Goal: Obtain resource: Download file/media

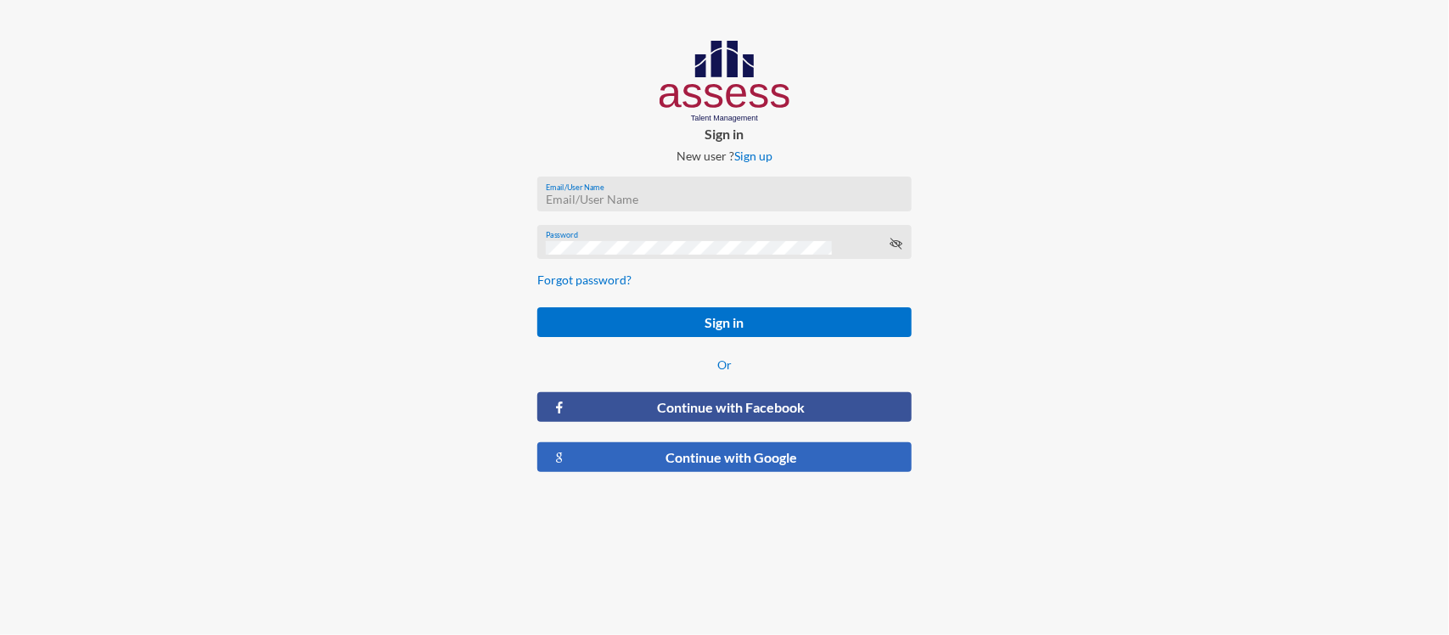
type input "RW2197"
click at [747, 461] on button "Continue with Google" at bounding box center [724, 457] width 374 height 30
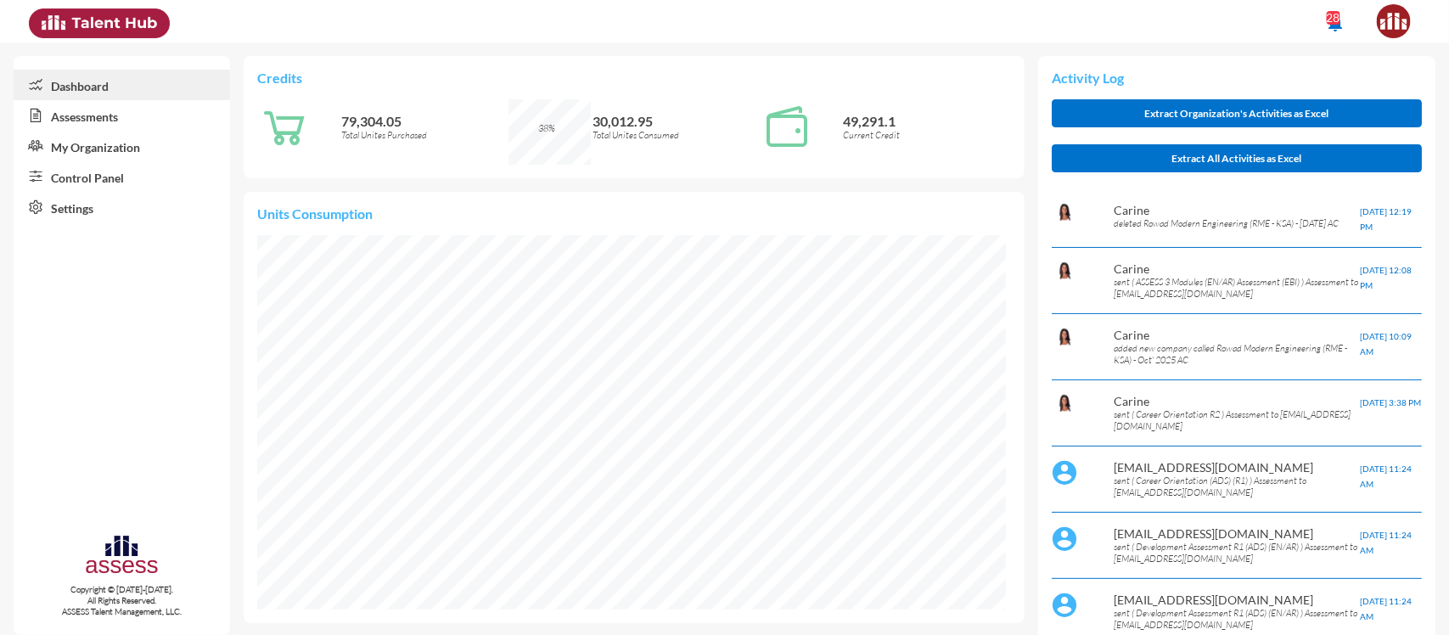
click at [95, 183] on link "Control Panel" at bounding box center [122, 176] width 216 height 31
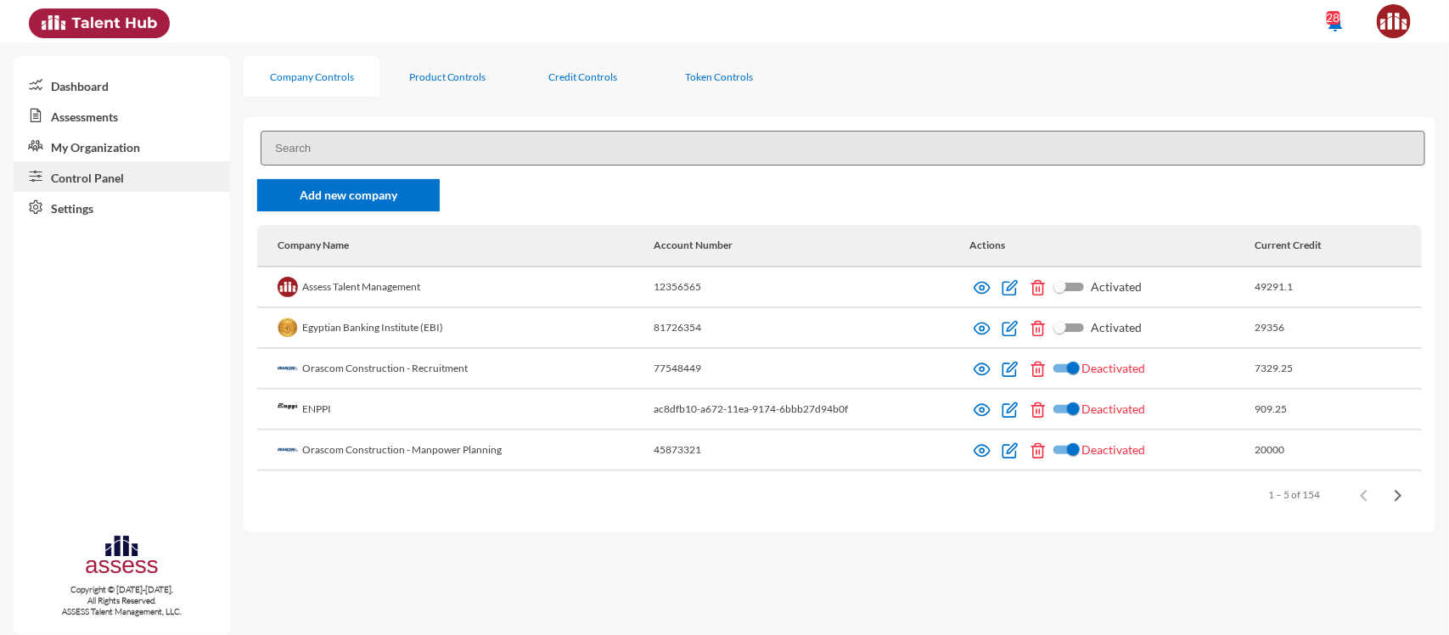
click at [363, 144] on input at bounding box center [843, 148] width 1165 height 35
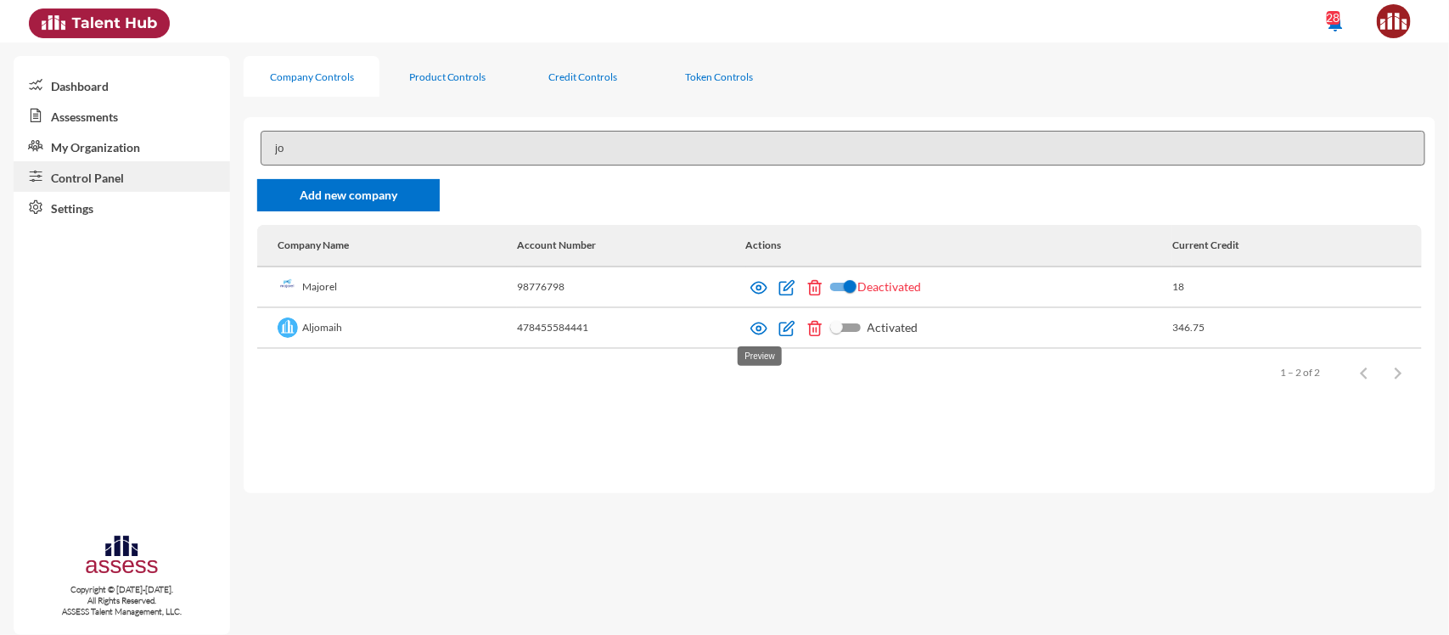
click at [756, 329] on img at bounding box center [759, 328] width 17 height 17
click at [127, 183] on link "Control Panel" at bounding box center [122, 176] width 216 height 31
drag, startPoint x: 306, startPoint y: 142, endPoint x: 228, endPoint y: 142, distance: 79.0
click at [228, 142] on mat-sidenav-container "Dashboard Assessments My Organization Control Panel Settings Copyright © 2015-2…" at bounding box center [724, 338] width 1449 height 593
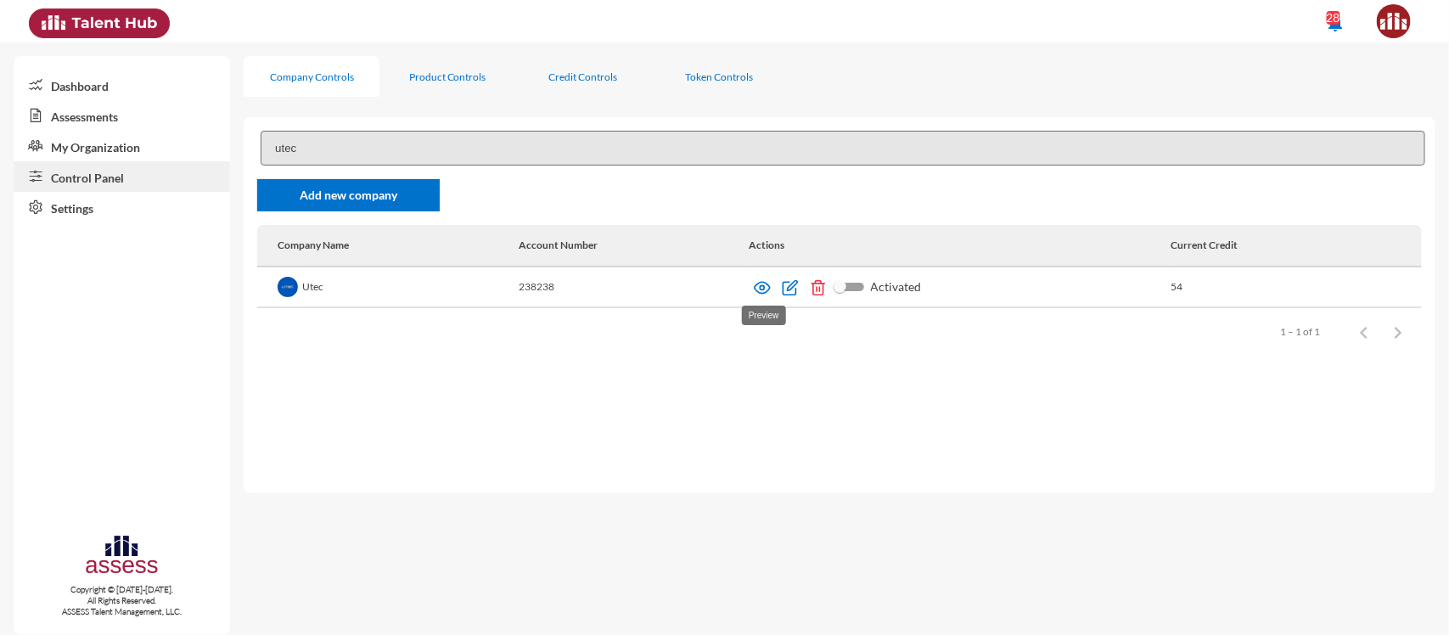
click at [762, 291] on img at bounding box center [762, 287] width 17 height 17
drag, startPoint x: 315, startPoint y: 143, endPoint x: 265, endPoint y: 144, distance: 50.1
click at [265, 144] on input "utec" at bounding box center [843, 148] width 1165 height 35
type input "jar"
click at [760, 290] on img at bounding box center [762, 287] width 17 height 17
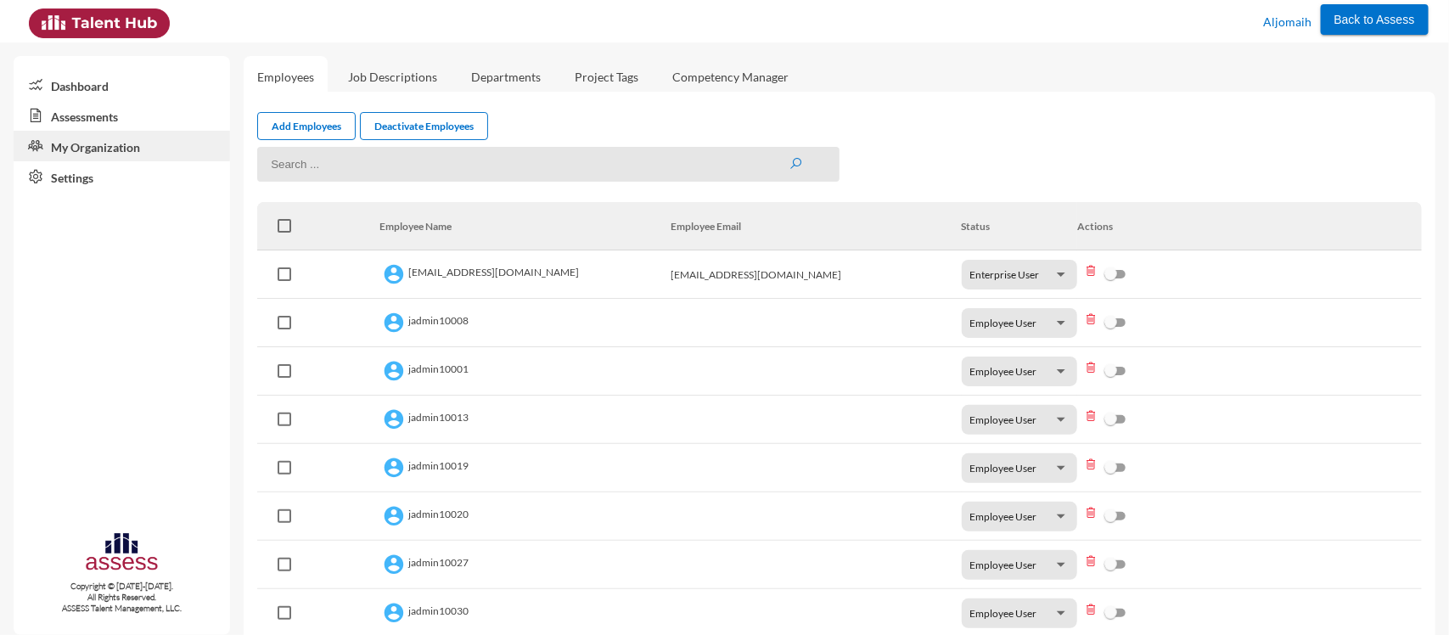
click at [75, 121] on link "Assessments" at bounding box center [122, 115] width 216 height 31
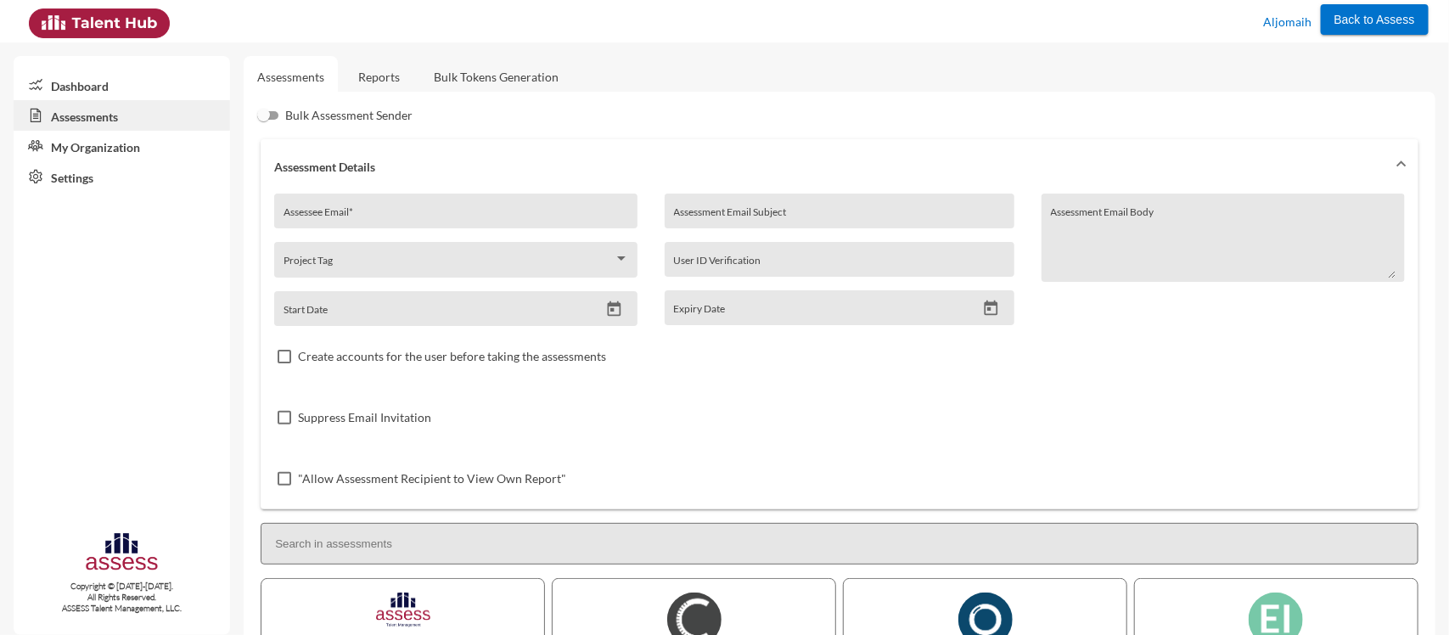
click at [384, 77] on link "Reports" at bounding box center [379, 77] width 69 height 42
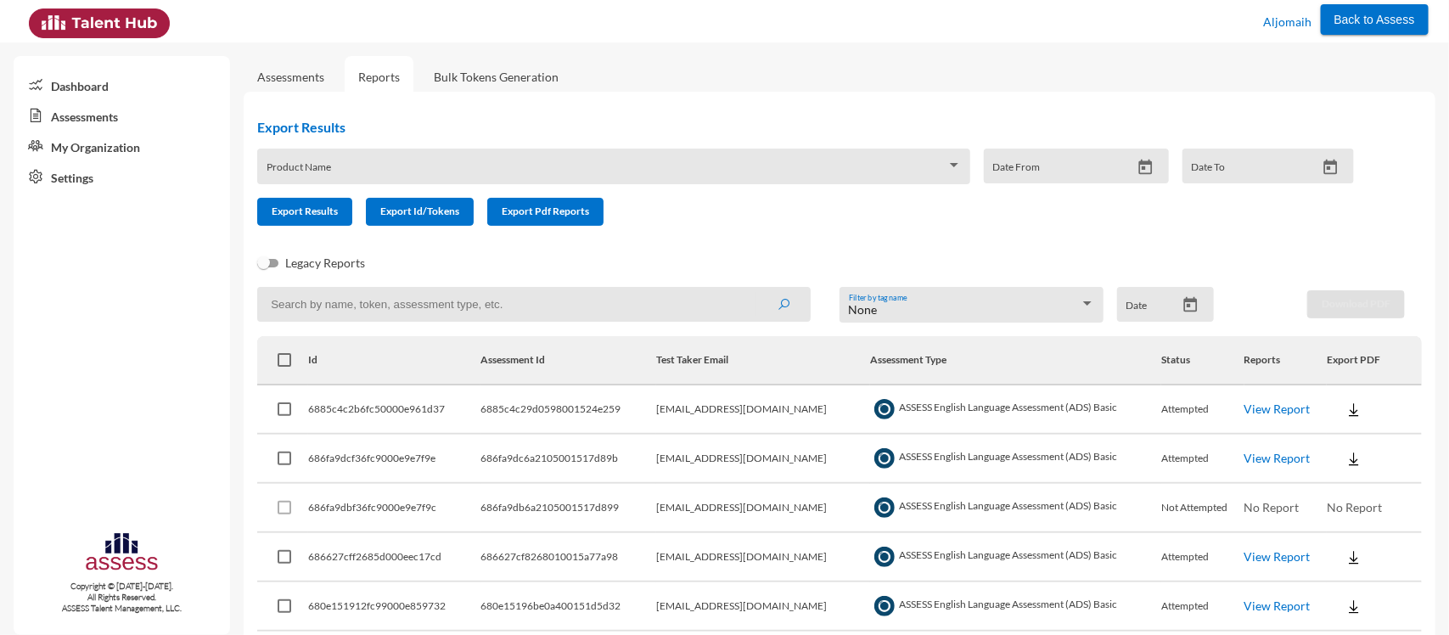
click at [417, 157] on div "Product Name" at bounding box center [613, 167] width 713 height 36
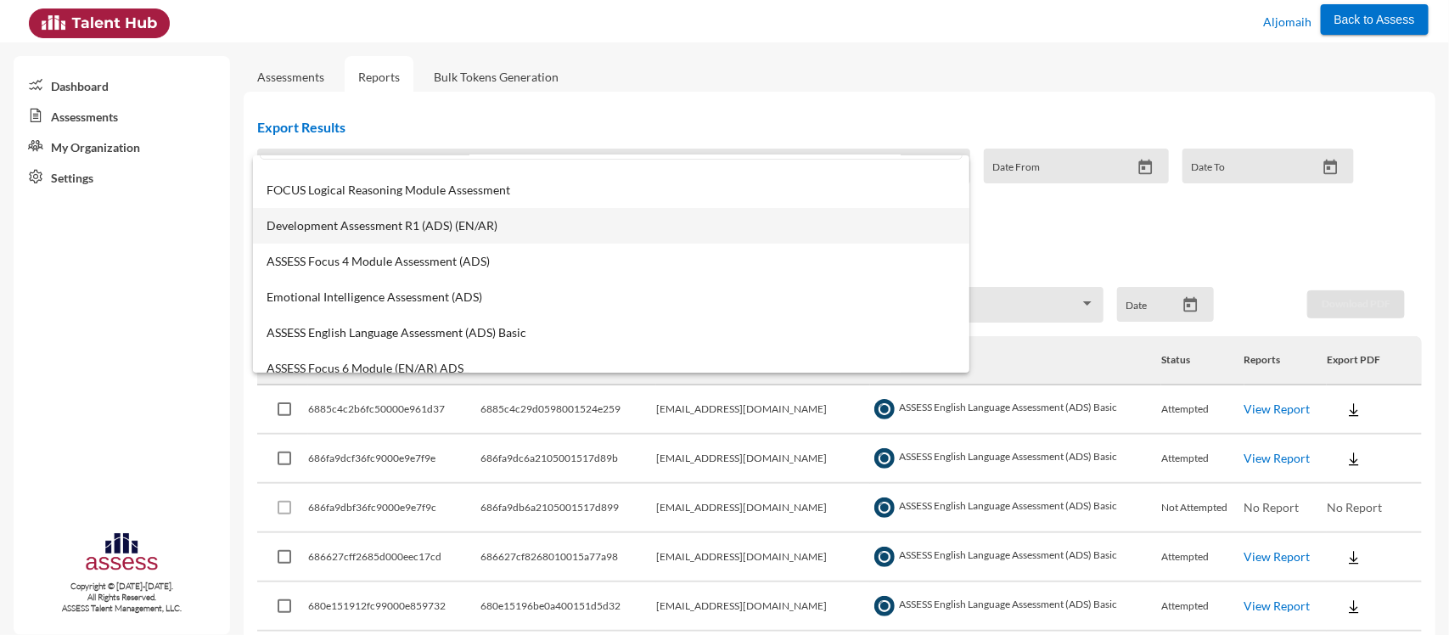
scroll to position [52, 0]
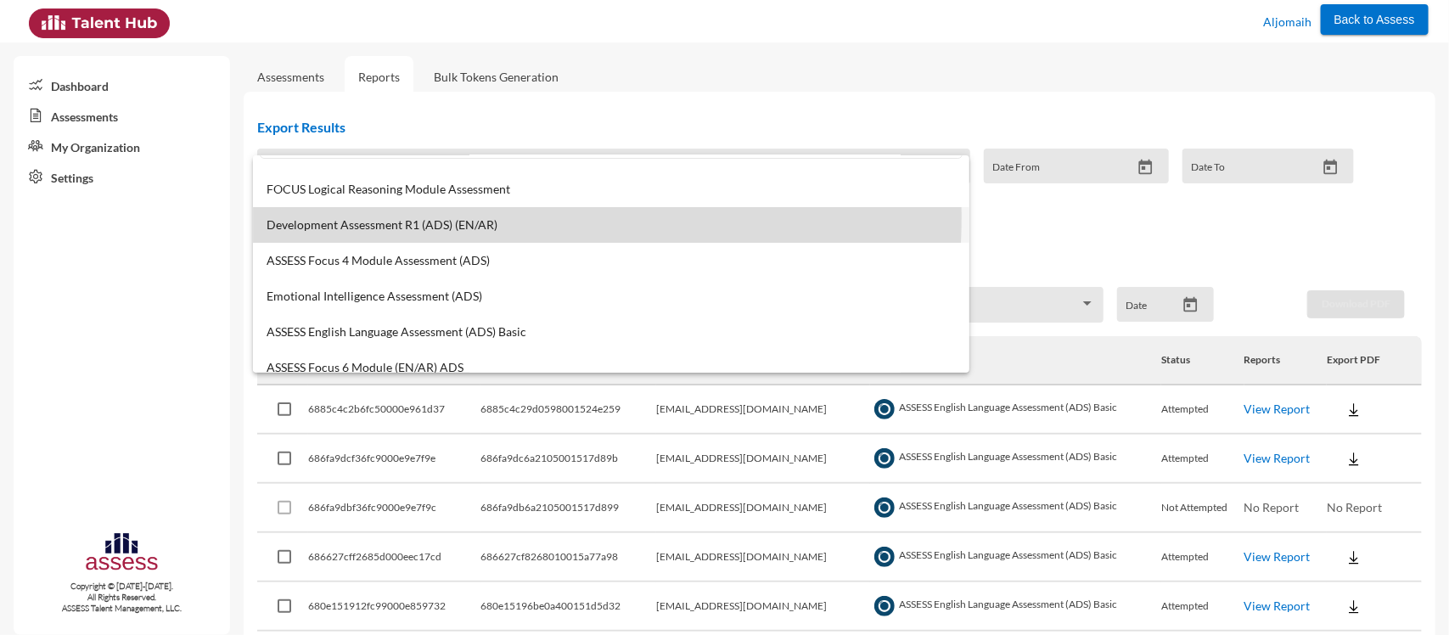
click at [446, 218] on span "Development Assessment R1 (ADS) (EN/AR)" at bounding box center [612, 225] width 690 height 14
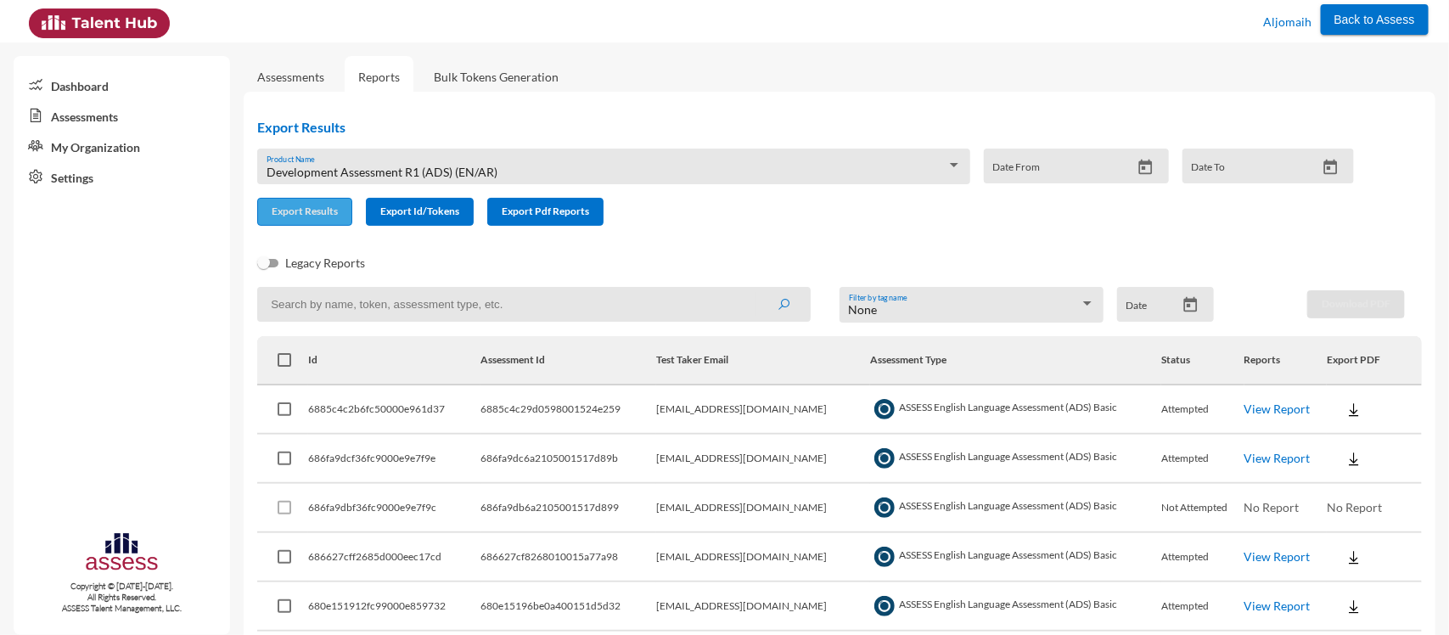
click at [311, 211] on span "Export Results" at bounding box center [305, 211] width 66 height 13
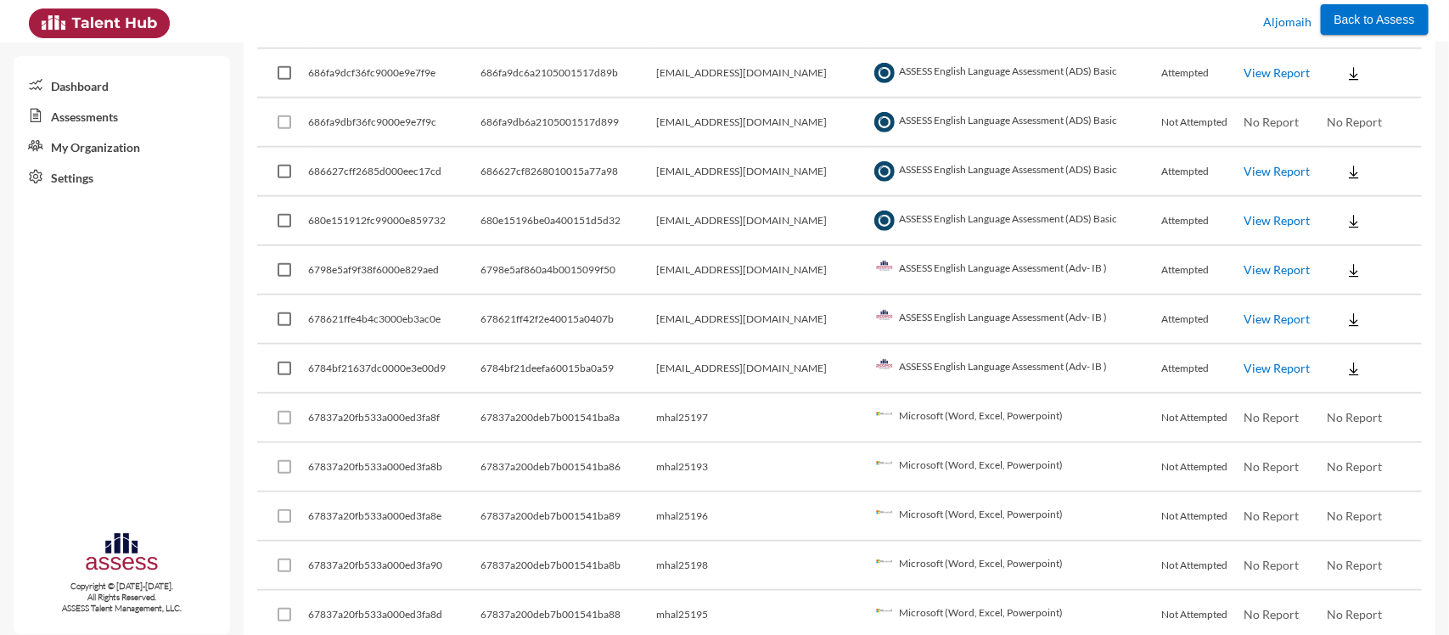
scroll to position [0, 0]
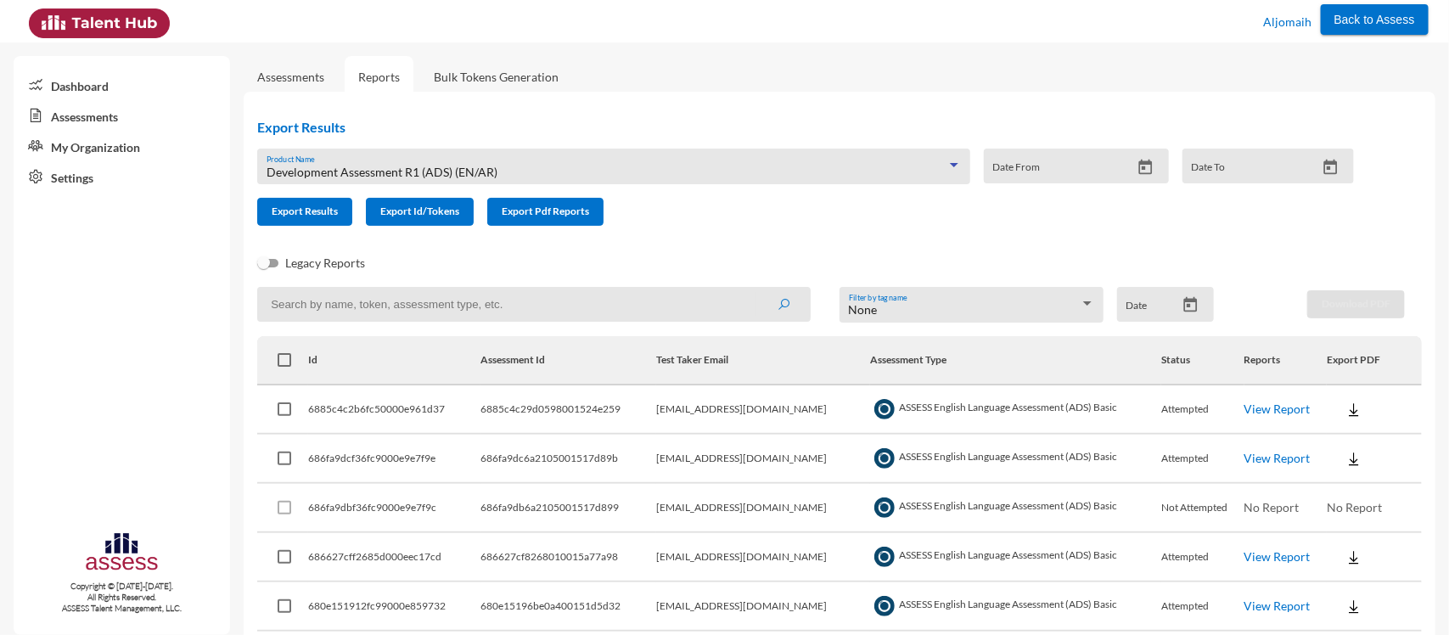
click at [666, 168] on div "Development Assessment R1 (ADS) (EN/AR)" at bounding box center [607, 173] width 680 height 14
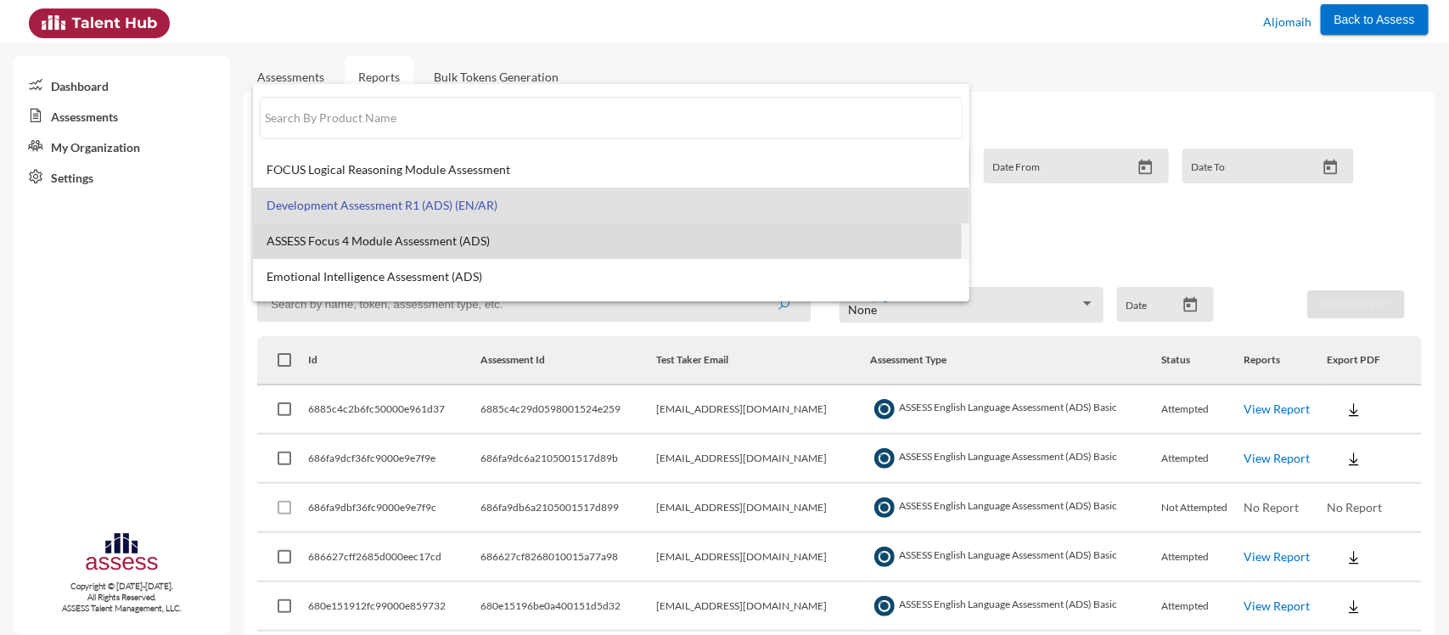
click at [514, 240] on span "ASSESS Focus 4 Module Assessment (ADS)" at bounding box center [612, 241] width 690 height 14
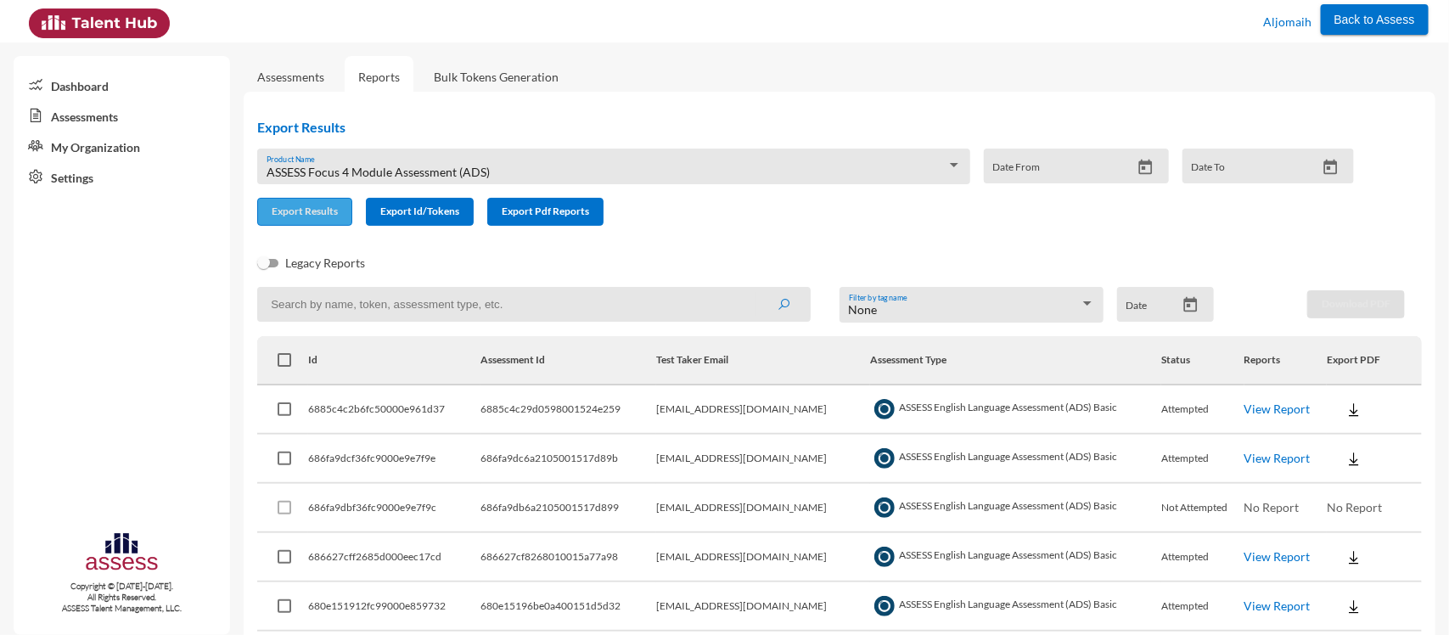
click at [323, 210] on span "Export Results" at bounding box center [305, 211] width 66 height 13
click at [429, 160] on div "ASSESS Focus 4 Module Assessment (ADS) Product Name" at bounding box center [614, 171] width 695 height 26
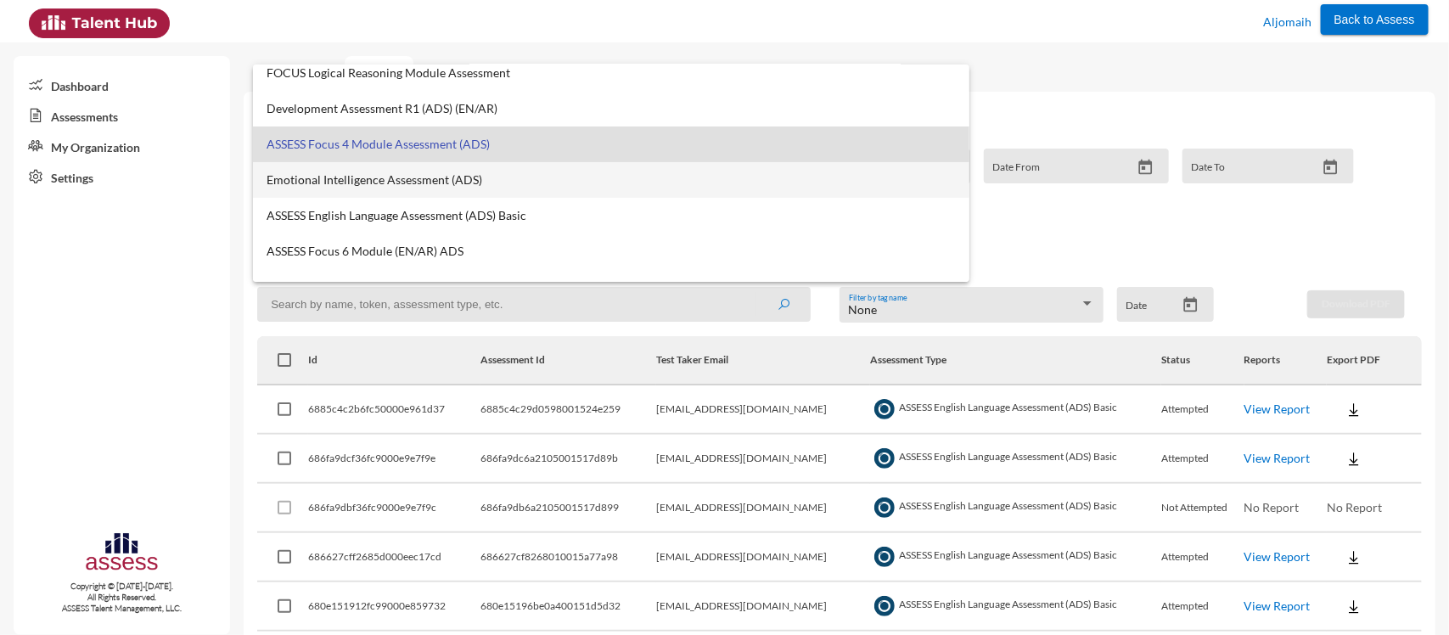
scroll to position [78, 0]
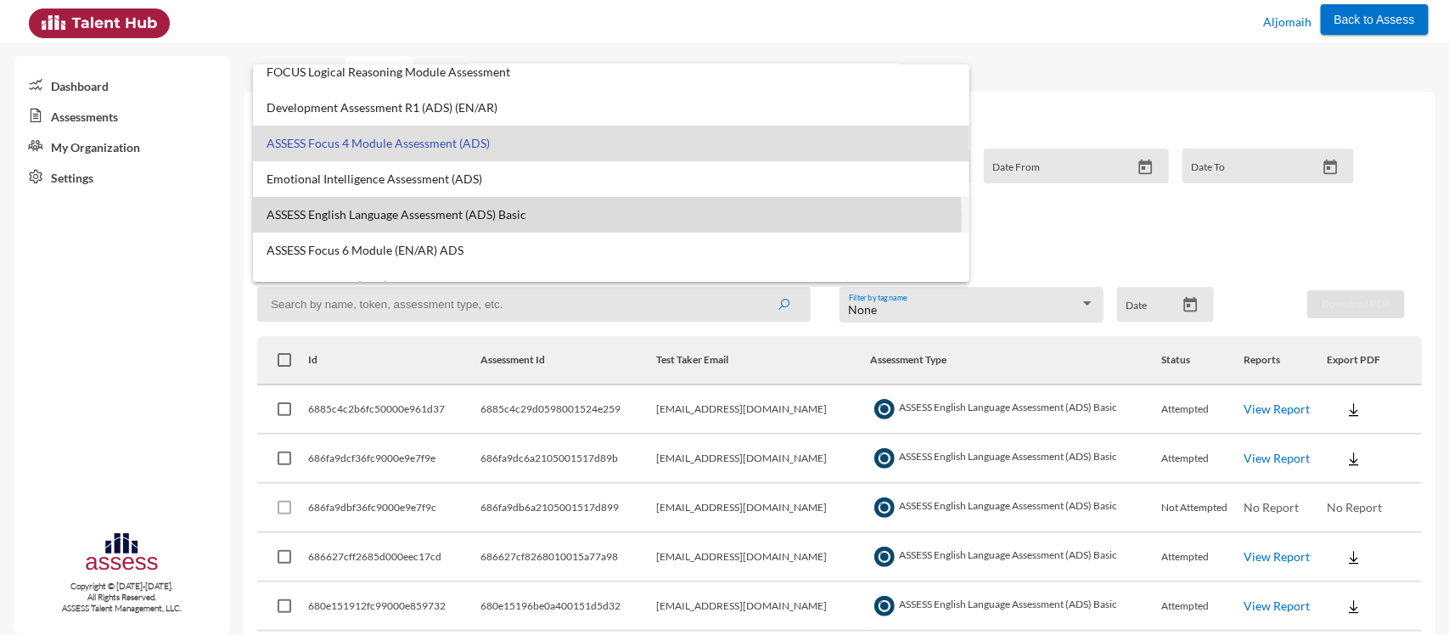
click at [454, 223] on mat-option "ASSESS English Language Assessment (ADS) Basic" at bounding box center [611, 215] width 717 height 36
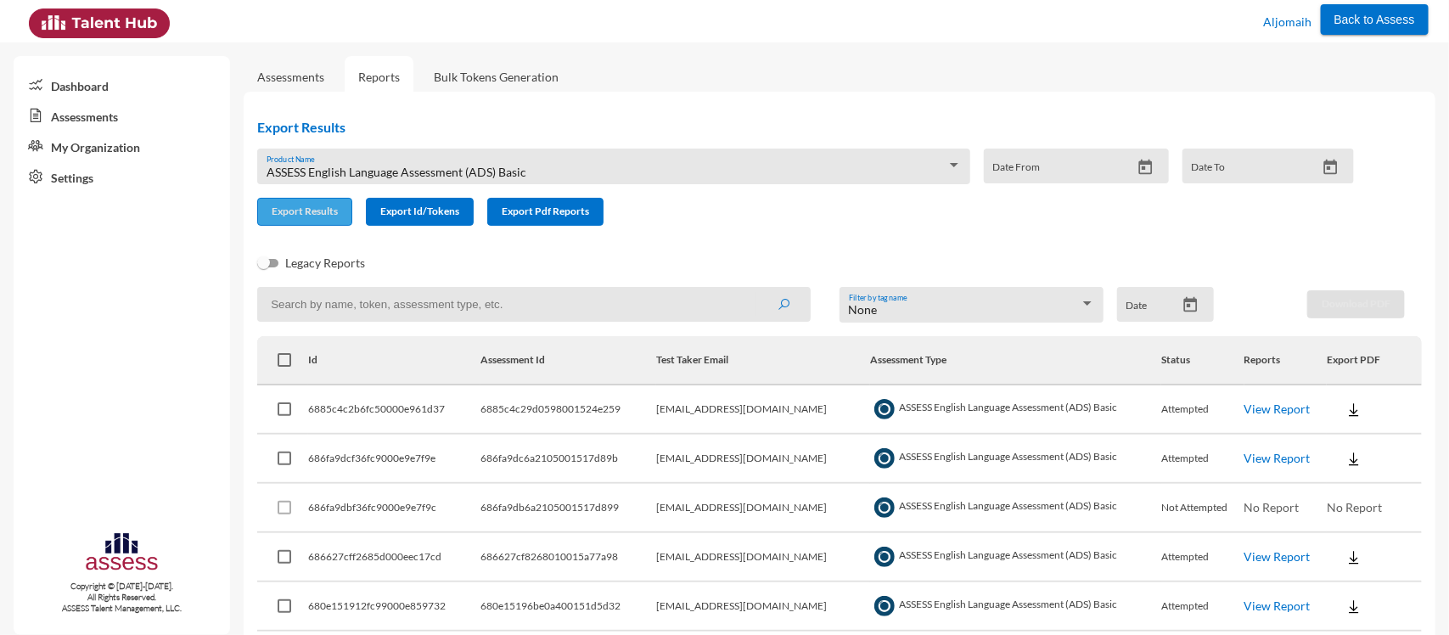
click at [307, 208] on span "Export Results" at bounding box center [305, 211] width 66 height 13
click at [516, 162] on div "ASSESS English Language Assessment (ADS) Basic Product Name" at bounding box center [614, 171] width 695 height 26
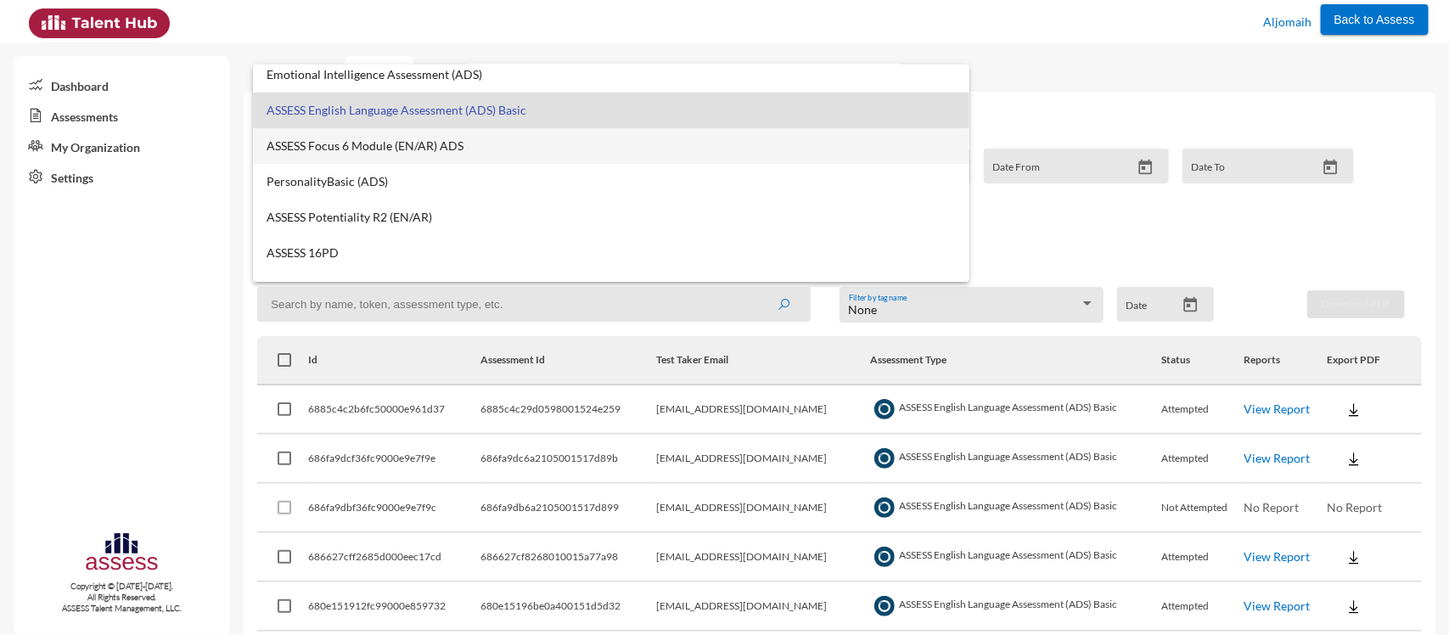
scroll to position [183, 0]
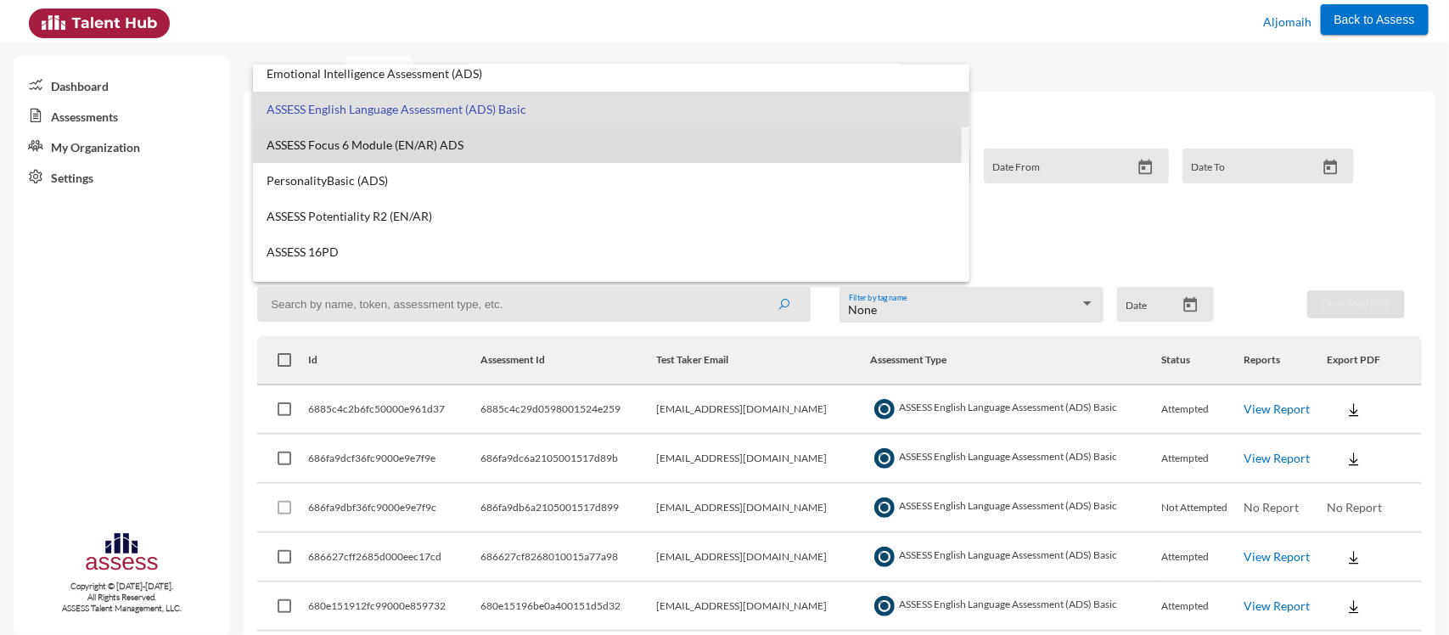
click at [430, 144] on span "ASSESS Focus 6 Module (EN/AR) ADS" at bounding box center [612, 145] width 690 height 14
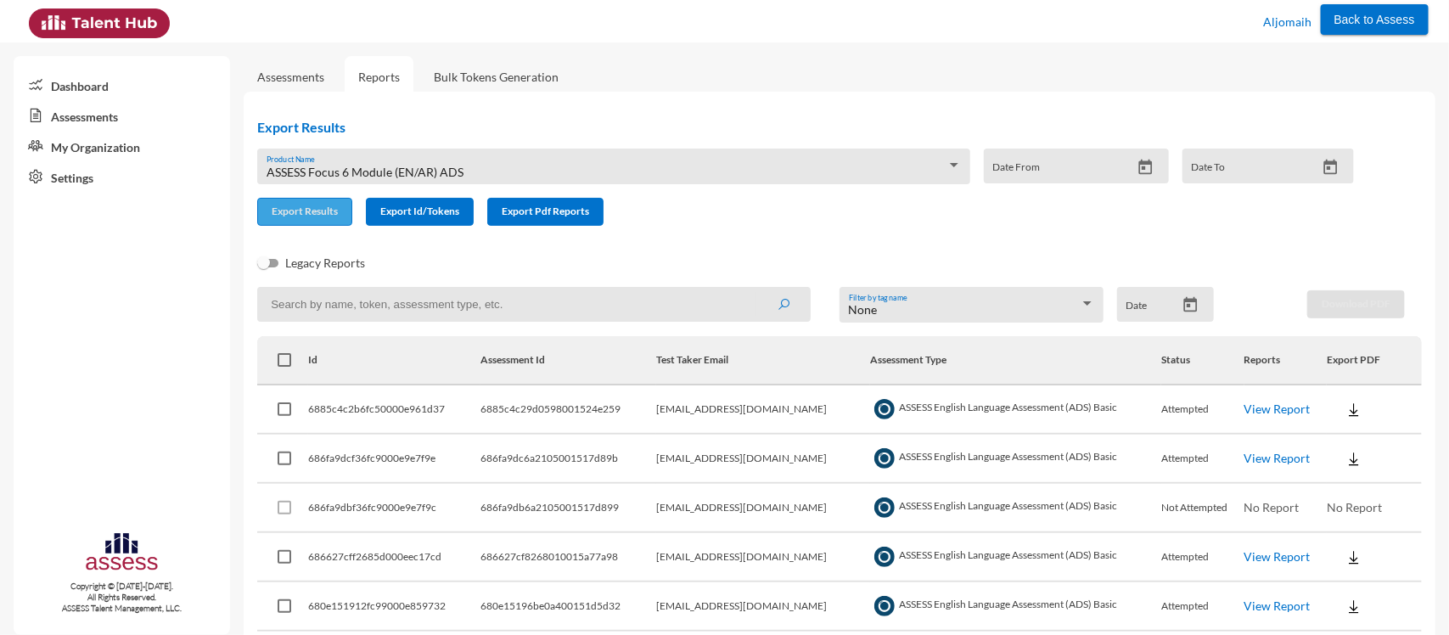
click at [290, 212] on span "Export Results" at bounding box center [305, 211] width 66 height 13
click at [400, 174] on span "ASSESS Focus 6 Module (EN/AR) ADS" at bounding box center [365, 172] width 197 height 14
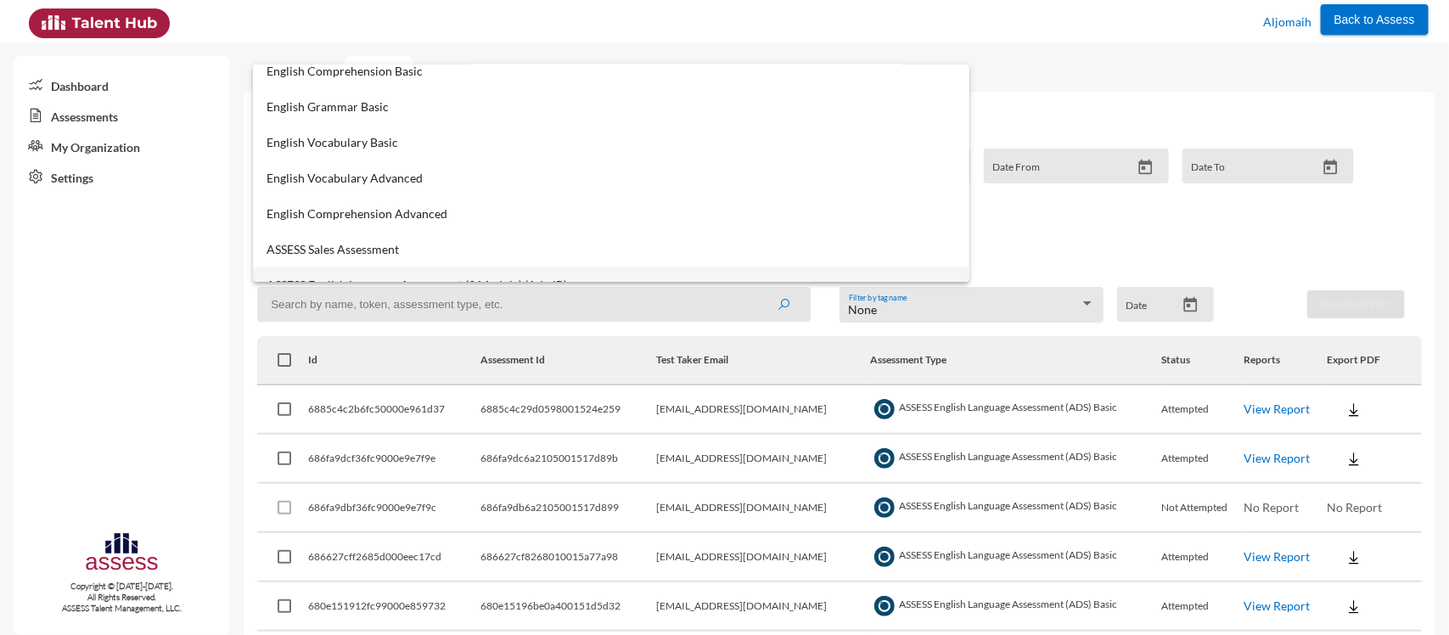
scroll to position [777, 0]
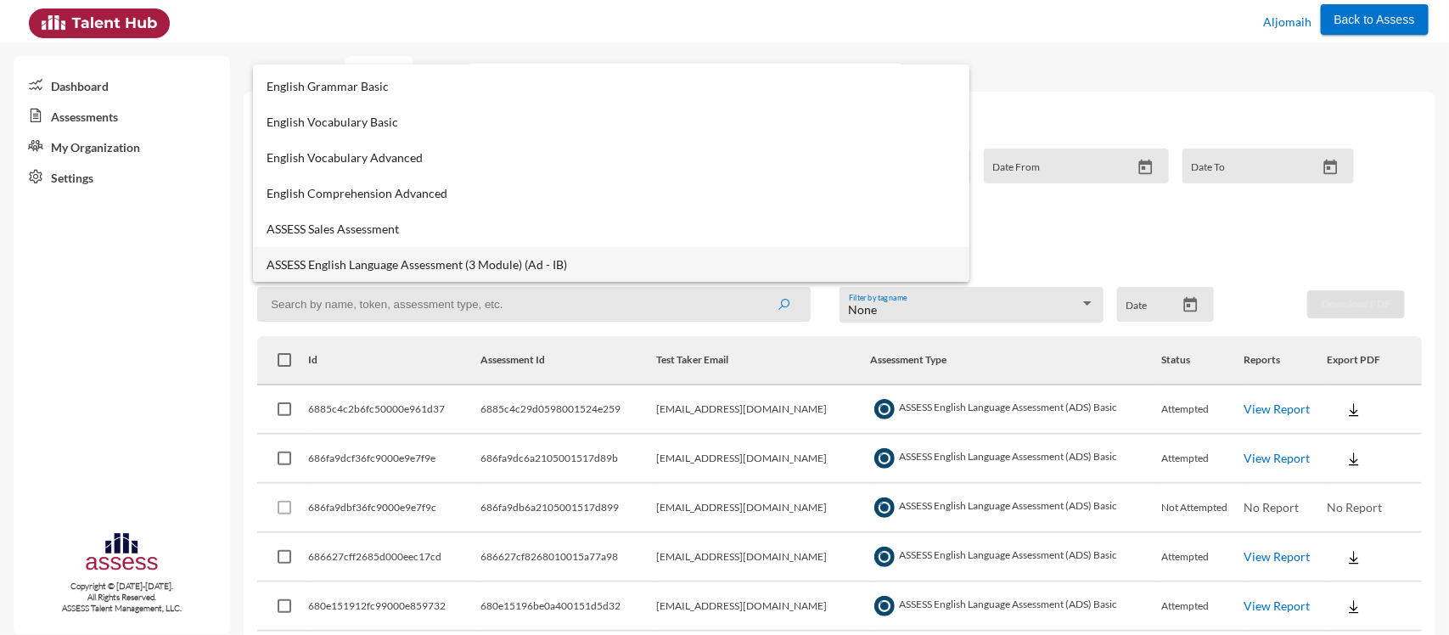
click at [400, 253] on mat-option "ASSESS English Language Assessment (3 Module) (Ad - IB)" at bounding box center [611, 265] width 717 height 36
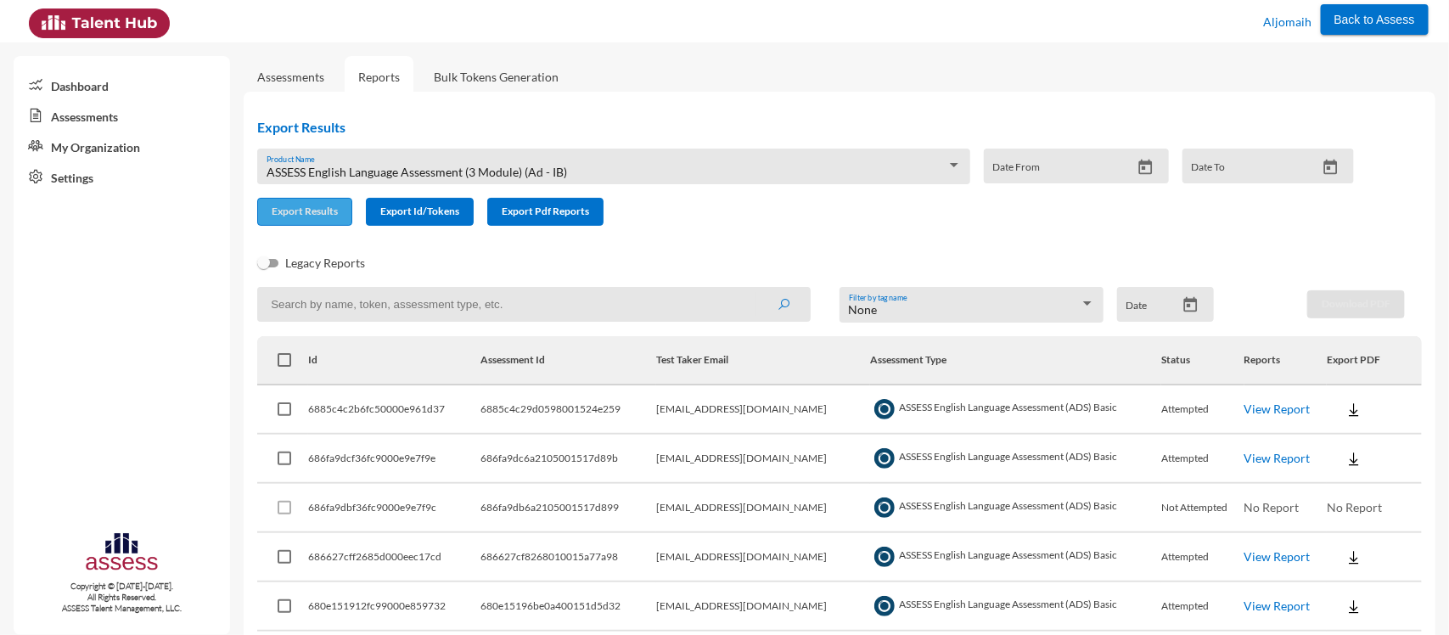
click at [320, 223] on button "Export Results" at bounding box center [304, 212] width 95 height 28
click at [344, 176] on span "ASSESS English Language Assessment (3 Module) (Ad - IB)" at bounding box center [417, 172] width 301 height 14
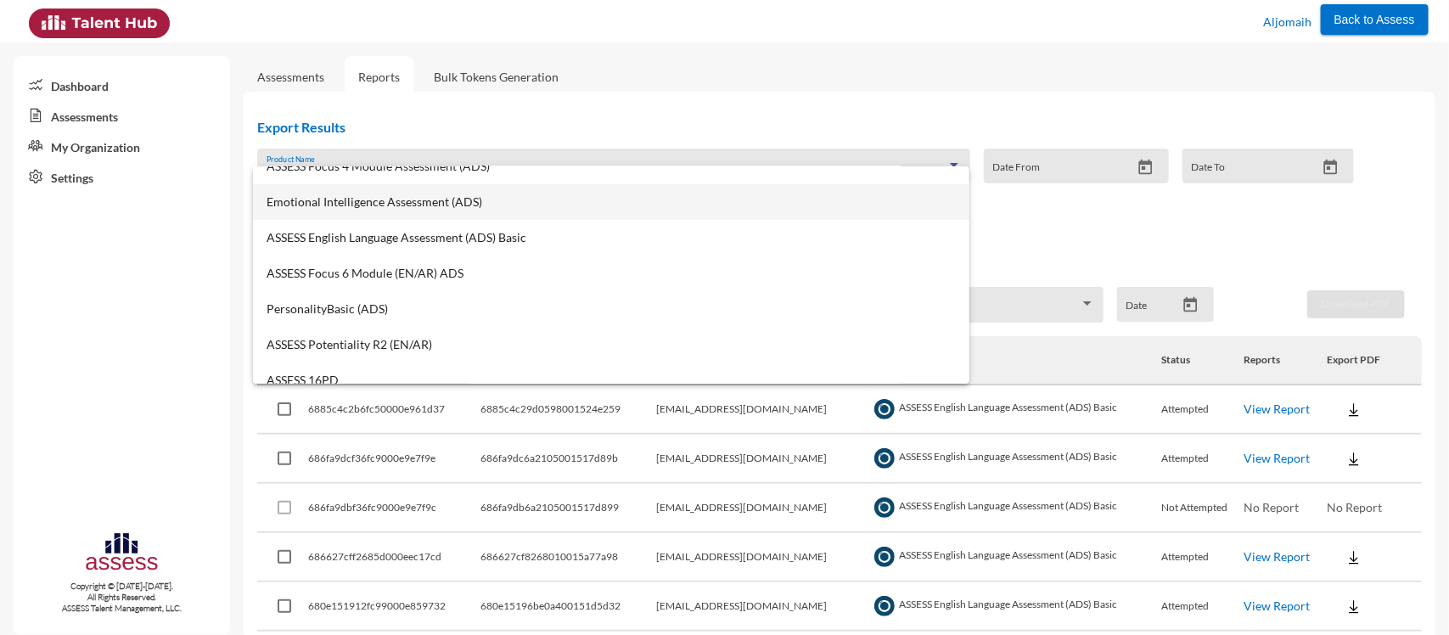
scroll to position [159, 0]
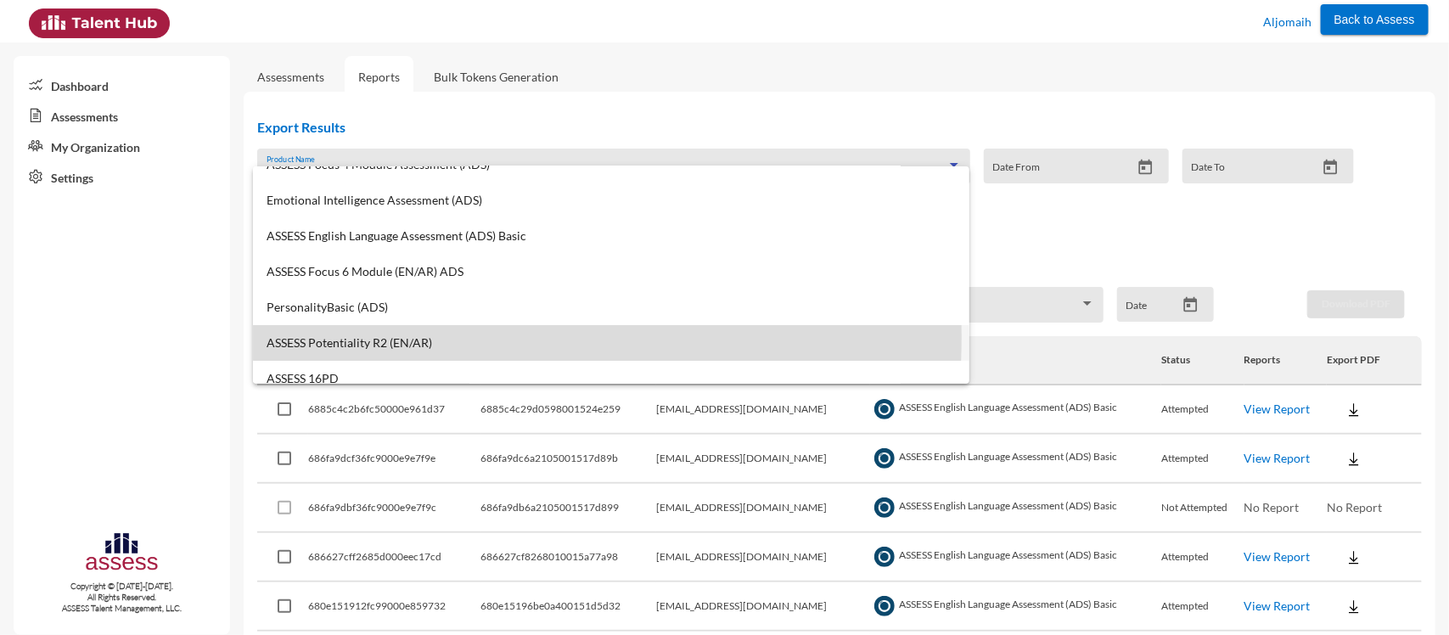
click at [401, 337] on span "ASSESS Potentiality R2 (EN/AR)" at bounding box center [612, 343] width 690 height 14
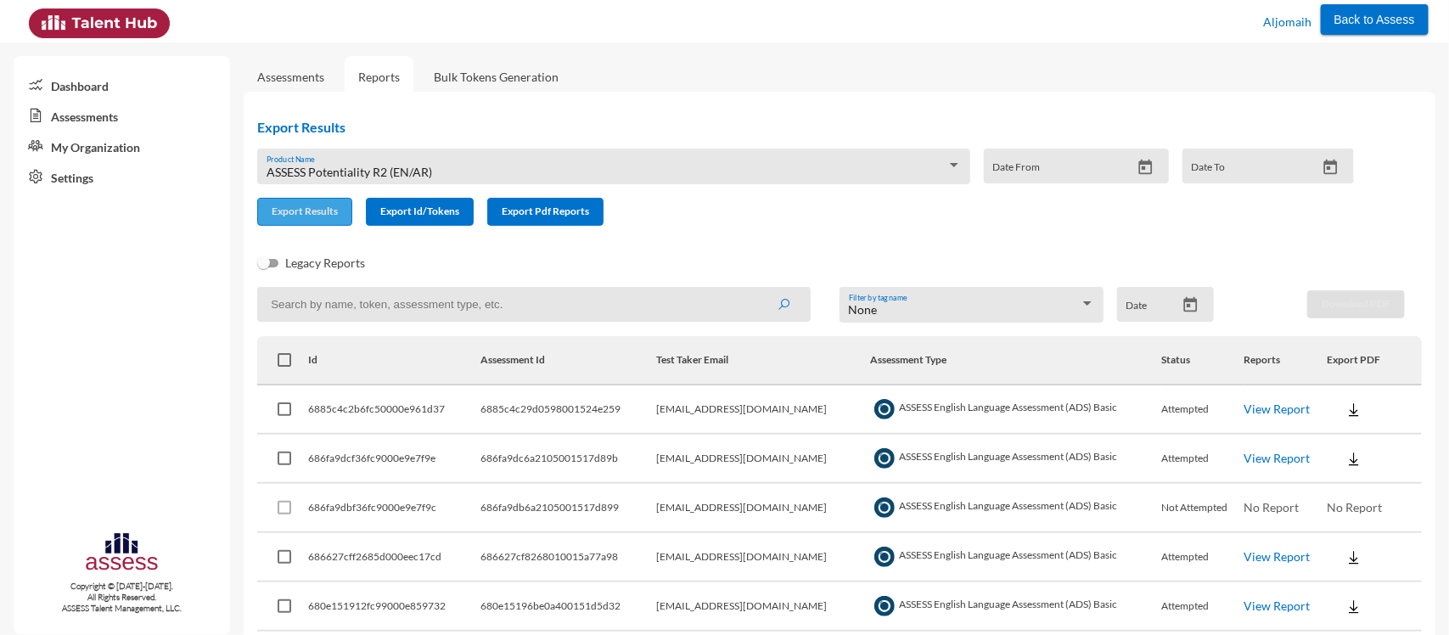
click at [324, 202] on button "Export Results" at bounding box center [304, 212] width 95 height 28
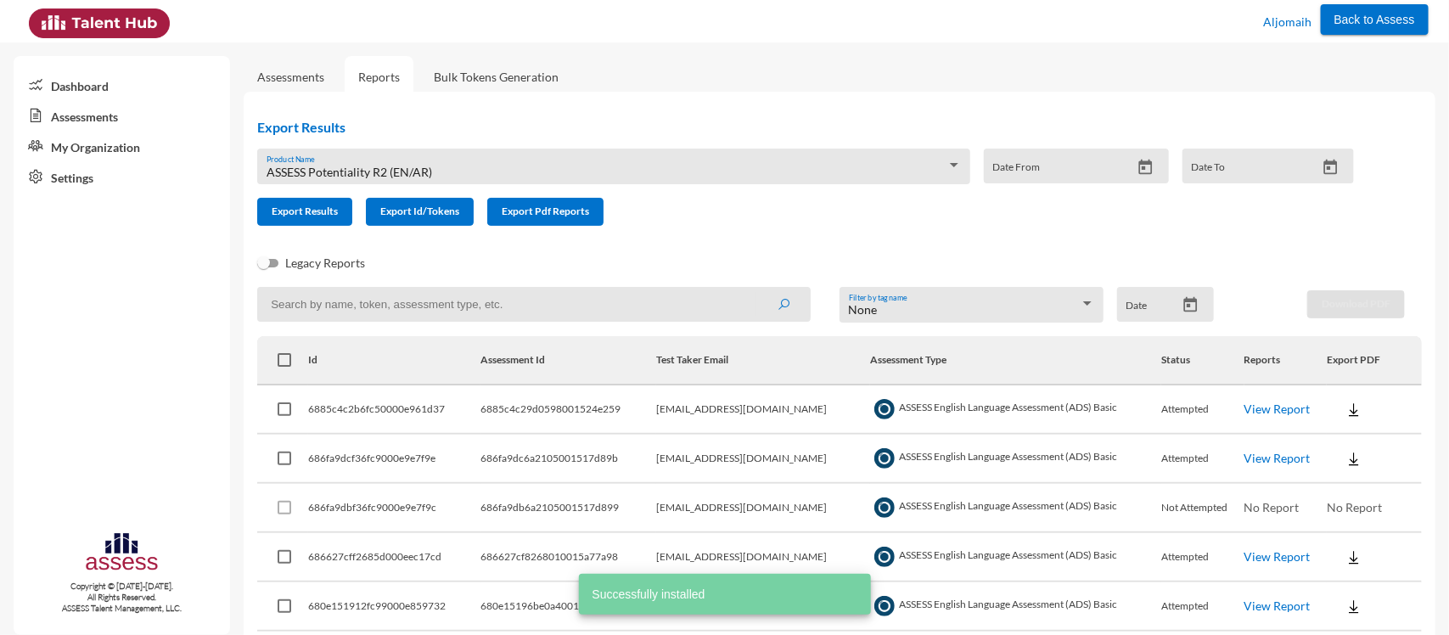
click at [389, 162] on div "ASSESS Potentiality R2 (EN/AR) Product Name" at bounding box center [614, 171] width 695 height 26
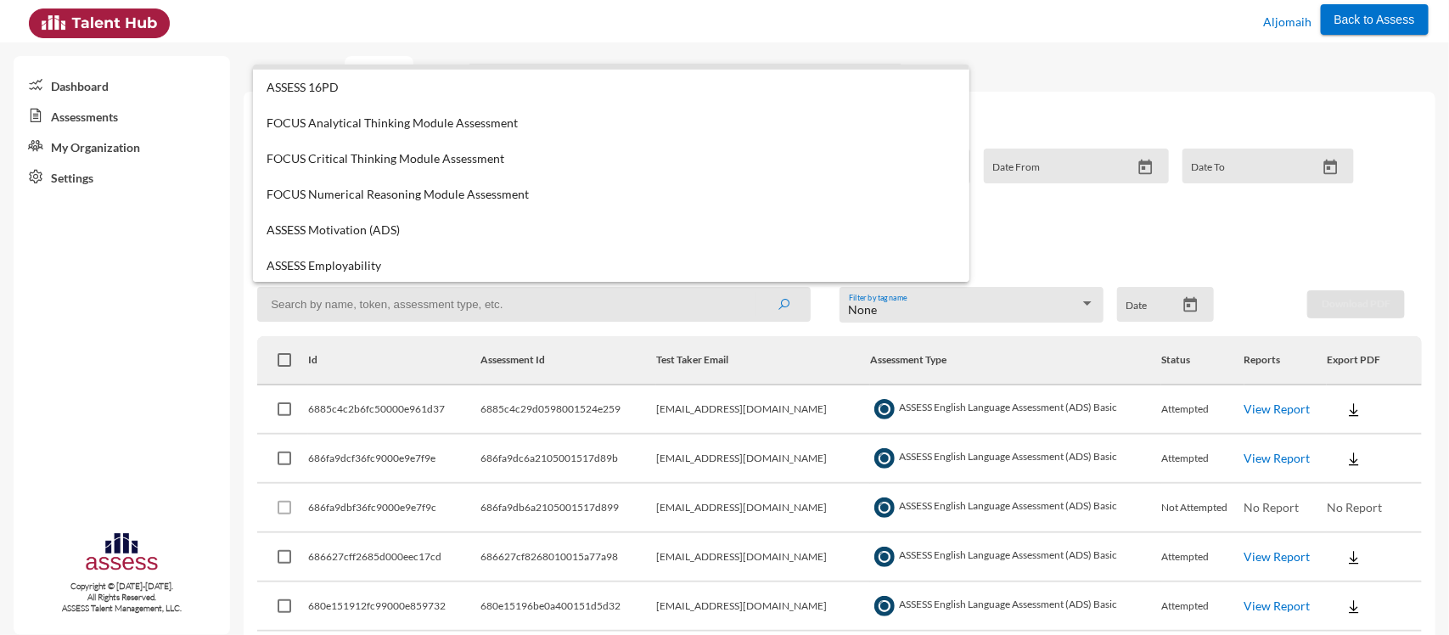
scroll to position [351, 0]
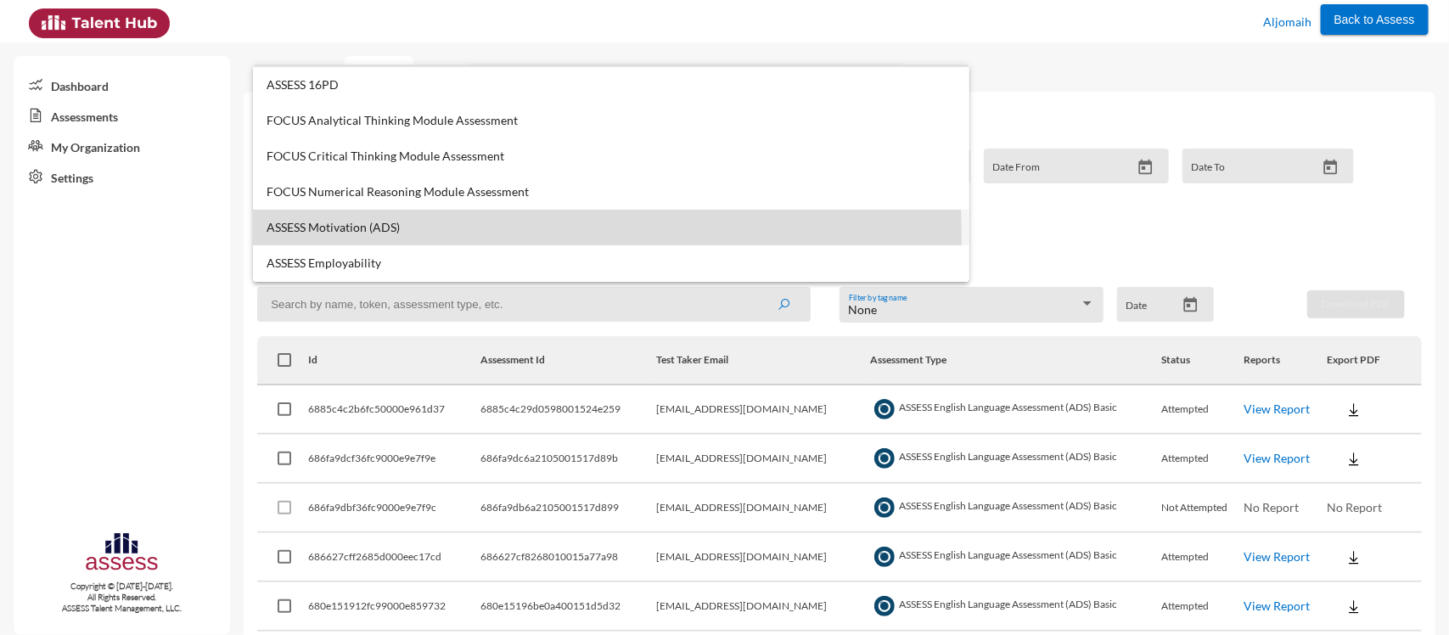
click at [395, 235] on mat-option "ASSESS Motivation (ADS)" at bounding box center [611, 228] width 717 height 36
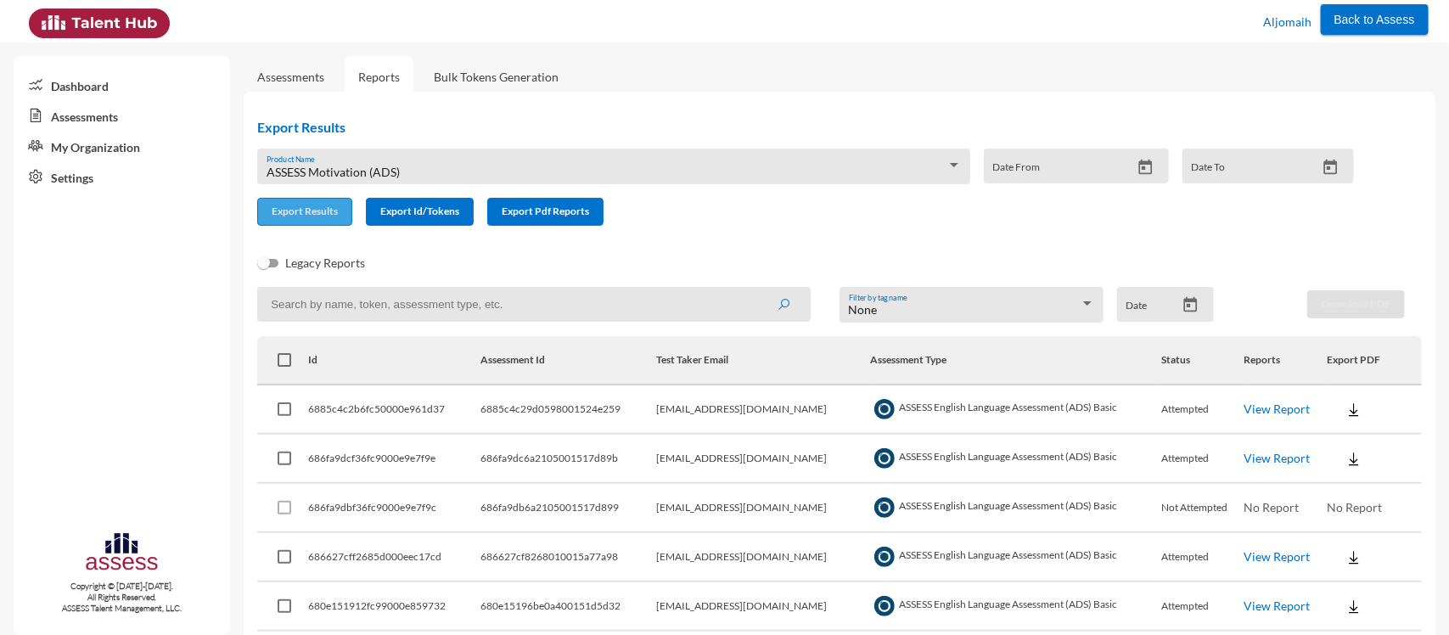
click at [311, 202] on button "Export Results" at bounding box center [304, 212] width 95 height 28
click at [724, 19] on div "Back to Assess [PERSON_NAME]" at bounding box center [724, 21] width 1408 height 42
click at [651, 164] on div "ASSESS Motivation (ADS) Product Name" at bounding box center [614, 171] width 695 height 26
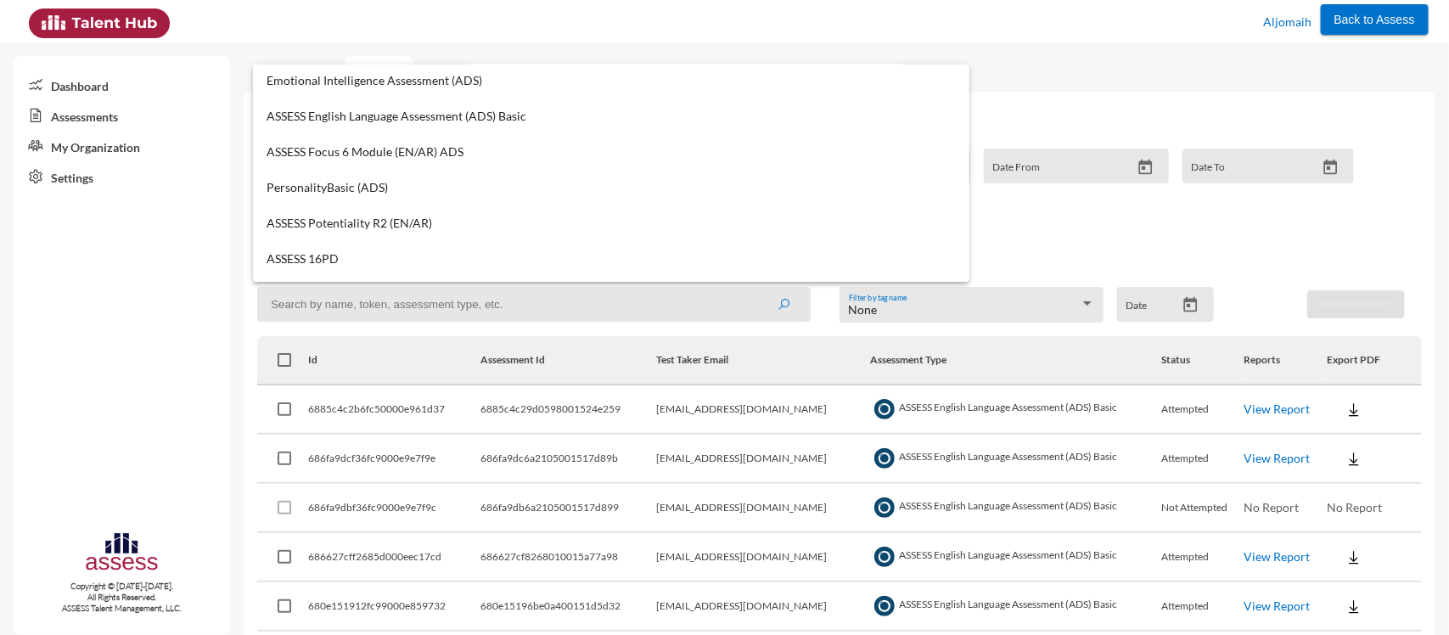
scroll to position [178, 0]
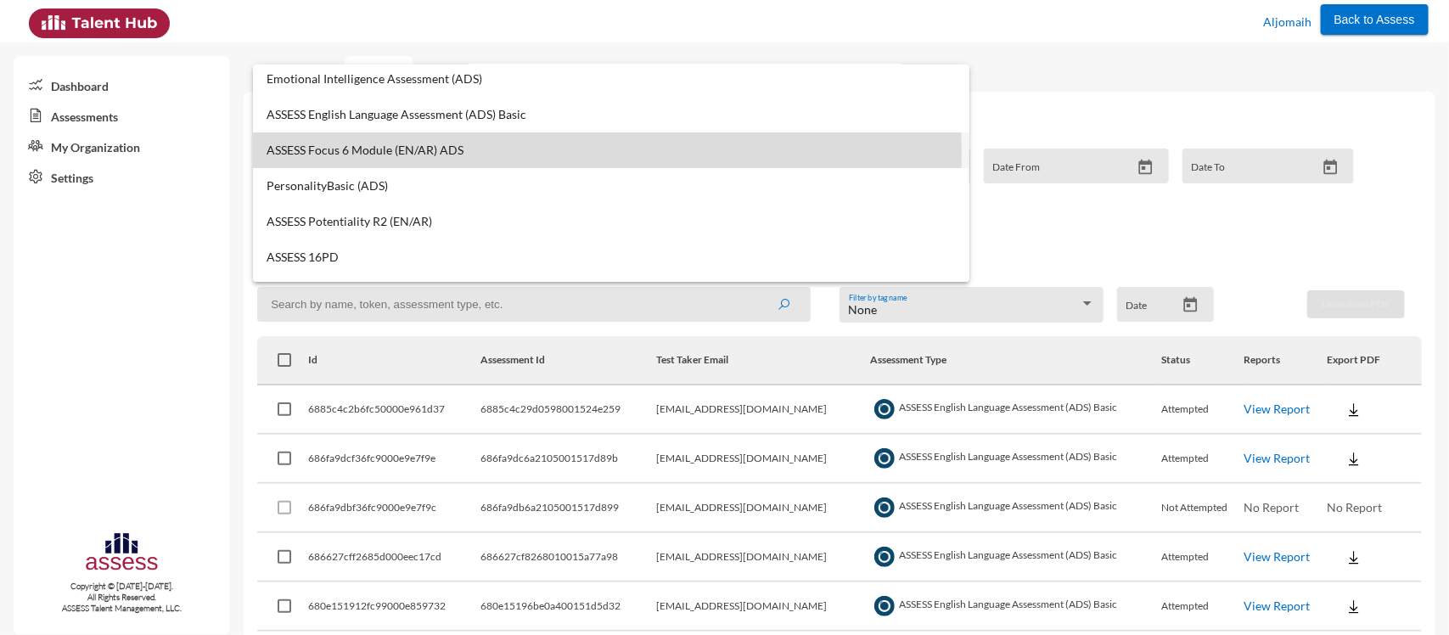
click at [467, 153] on span "ASSESS Focus 6 Module (EN/AR) ADS" at bounding box center [612, 150] width 690 height 14
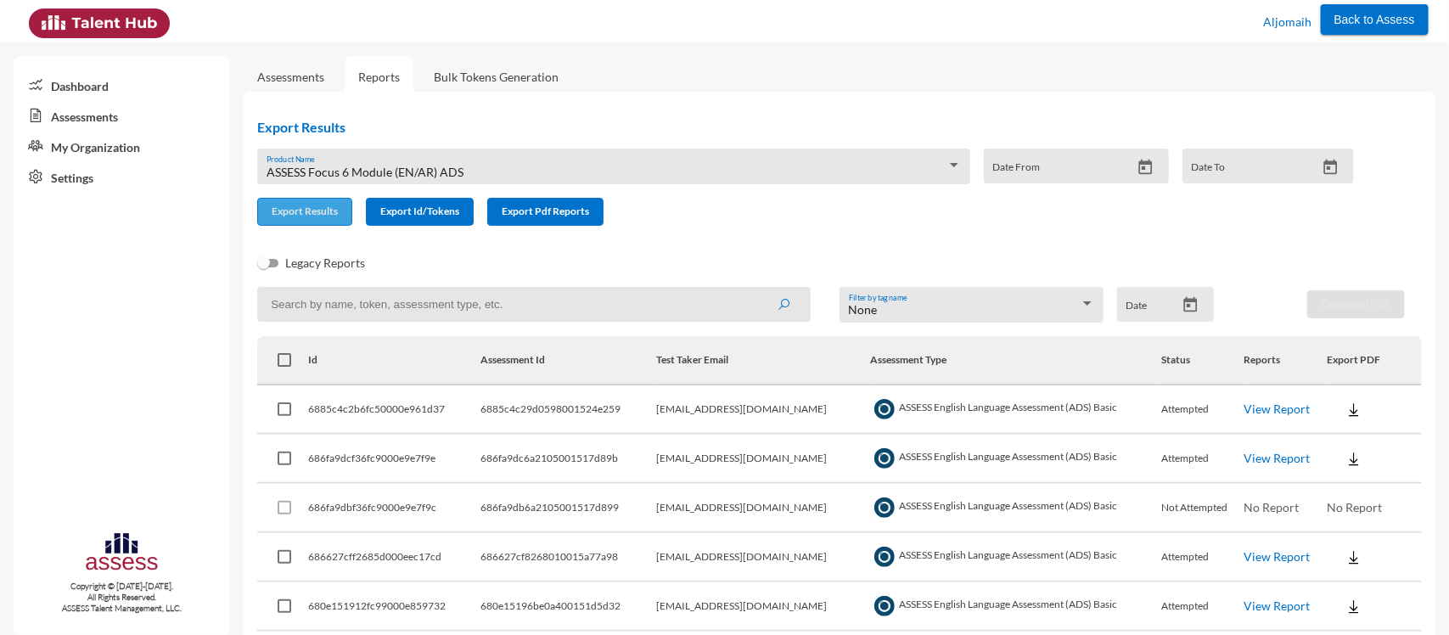
click at [301, 221] on button "Export Results" at bounding box center [304, 212] width 95 height 28
click at [522, 155] on div "ASSESS Focus 6 Module (EN/AR) ADS Product Name" at bounding box center [613, 167] width 713 height 36
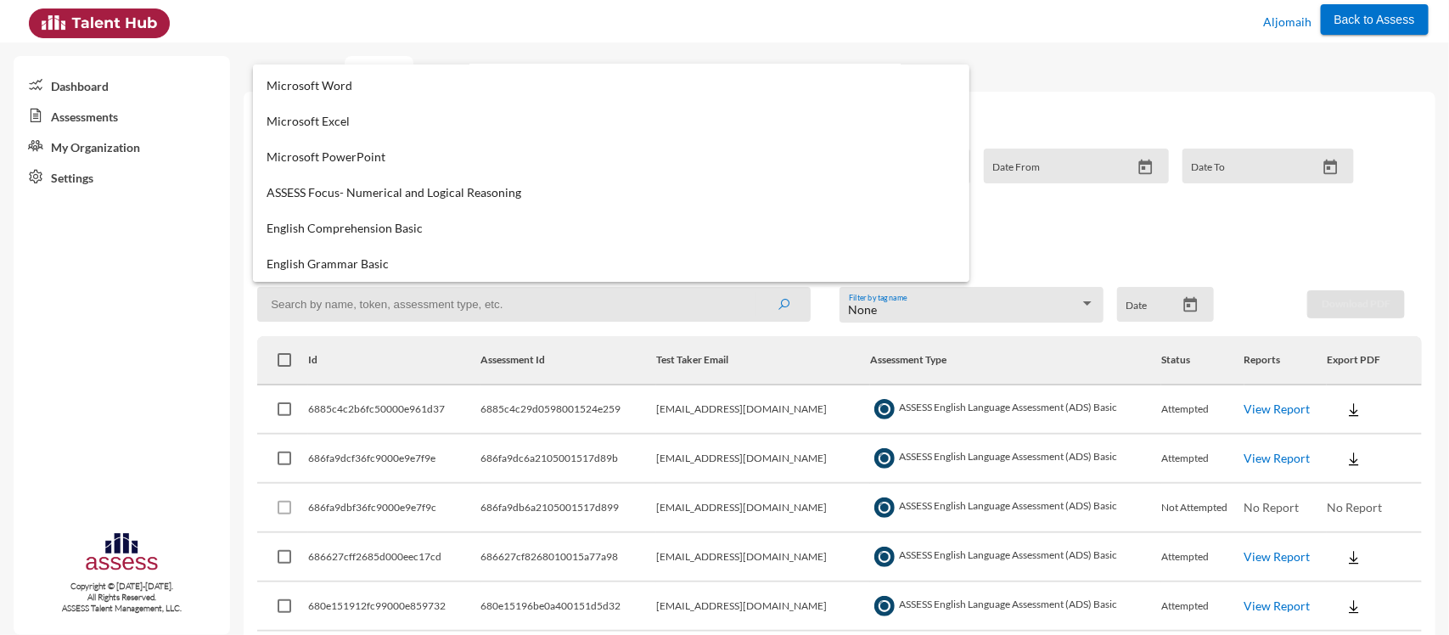
scroll to position [599, 0]
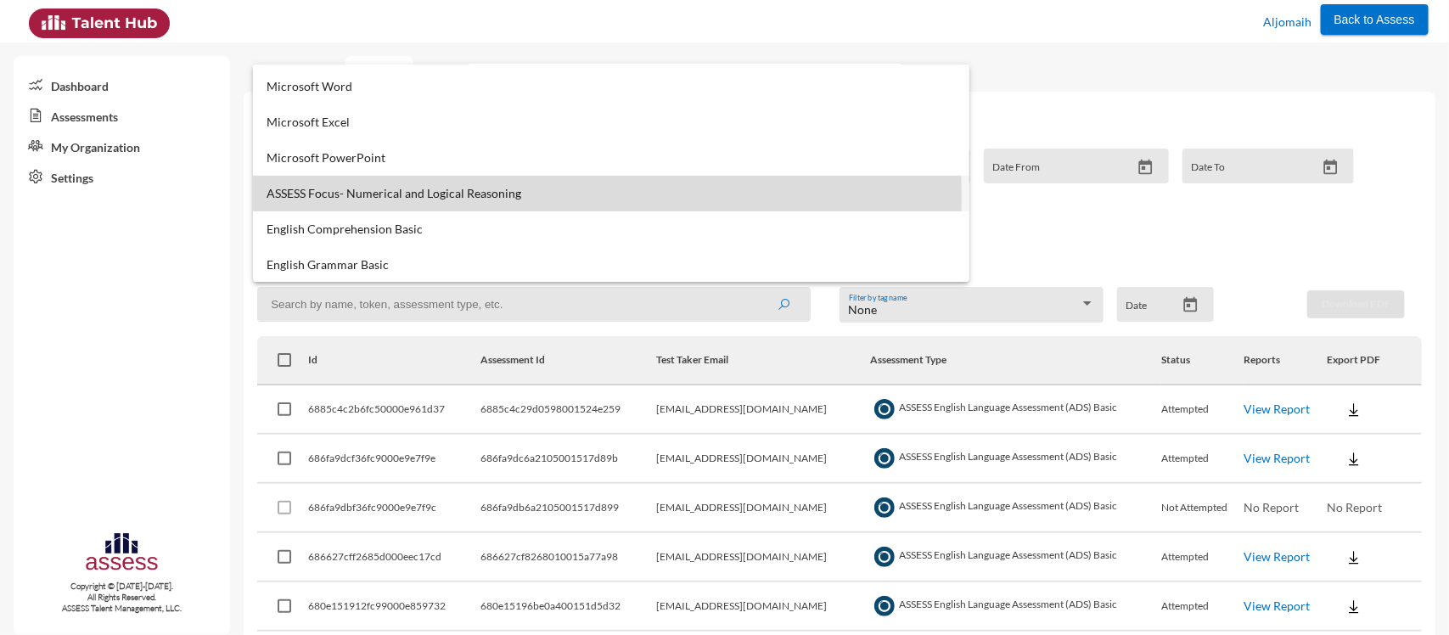
click at [387, 197] on span "ASSESS Focus- Numerical and Logical Reasoning" at bounding box center [612, 194] width 690 height 14
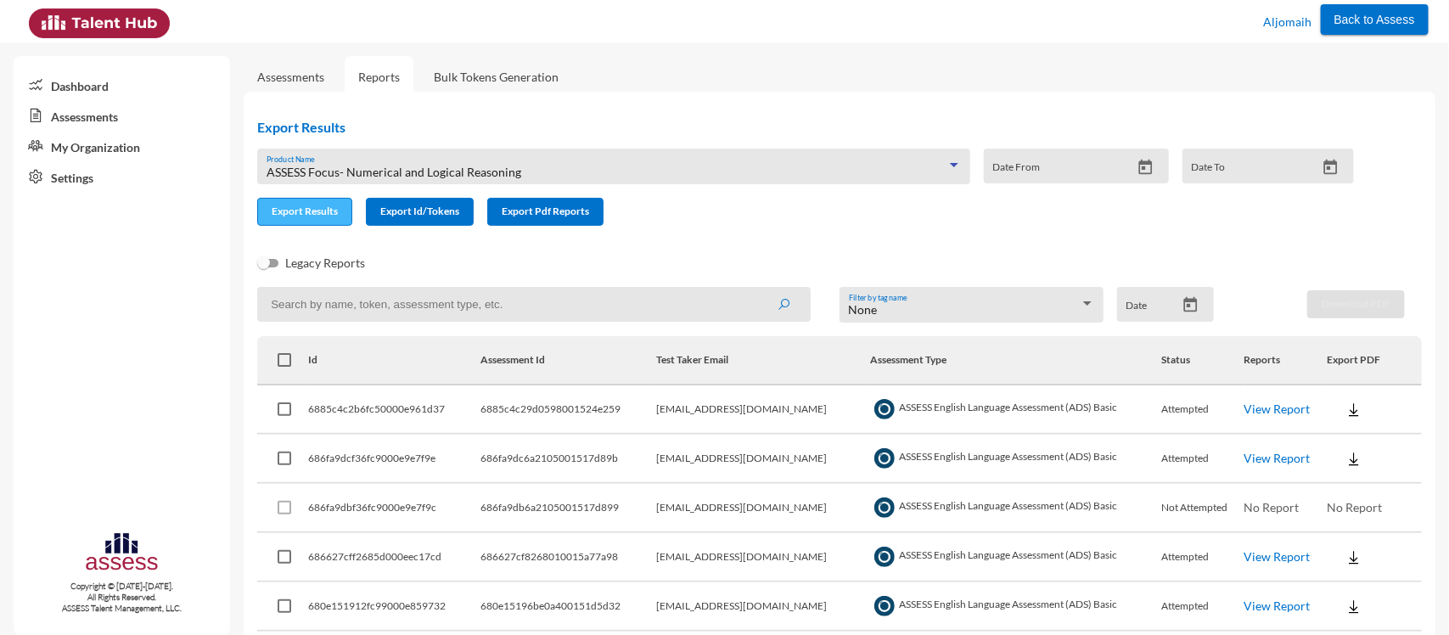
click at [314, 202] on button "Export Results" at bounding box center [304, 212] width 95 height 28
click at [618, 172] on div "ASSESS Focus- Numerical and Logical Reasoning" at bounding box center [607, 173] width 680 height 14
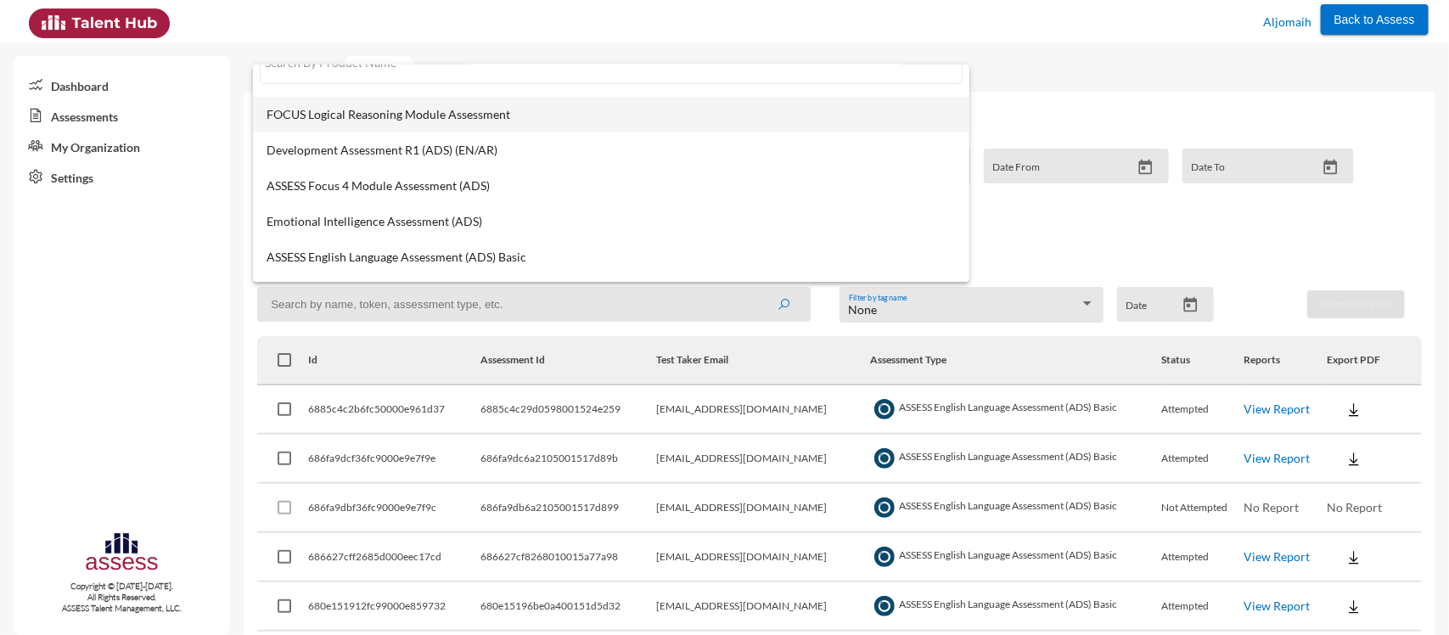
scroll to position [37, 0]
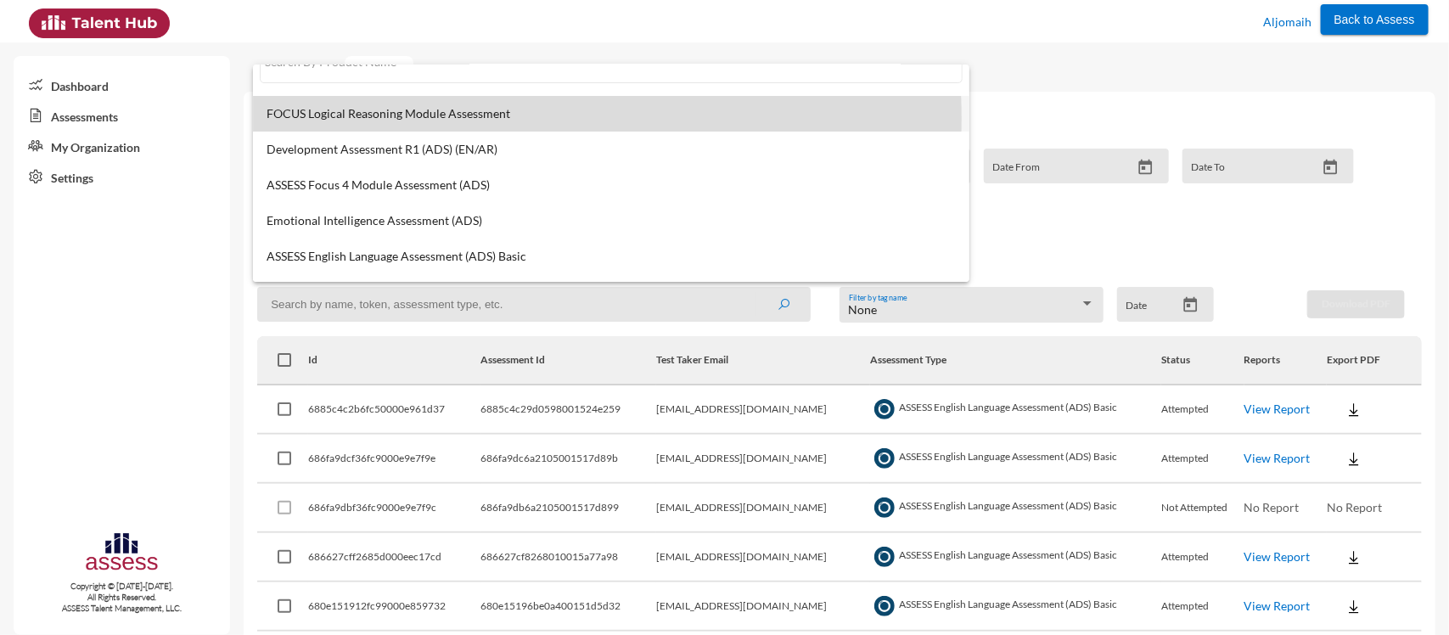
click at [454, 117] on span "FOCUS Logical Reasoning Module Assessment" at bounding box center [612, 114] width 690 height 14
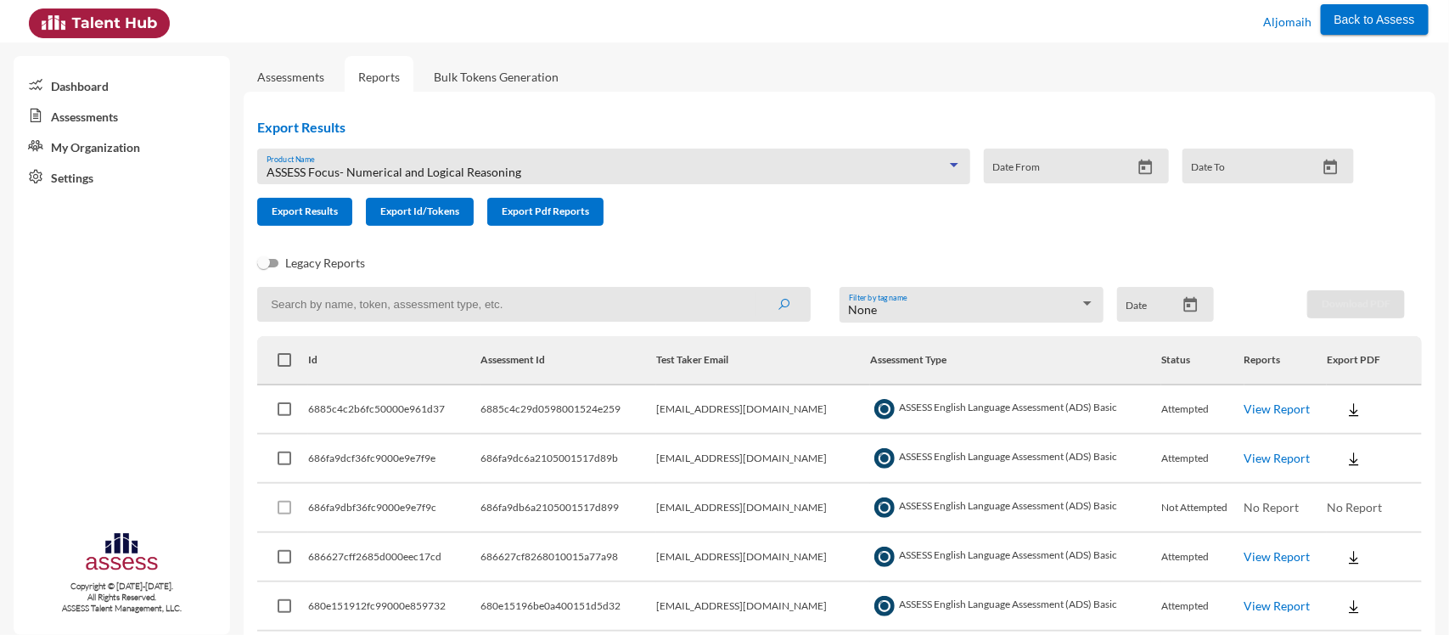
scroll to position [36, 0]
click at [321, 209] on span "Export Results" at bounding box center [305, 211] width 66 height 13
click at [384, 171] on span "FOCUS Logical Reasoning Module Assessment" at bounding box center [389, 172] width 244 height 14
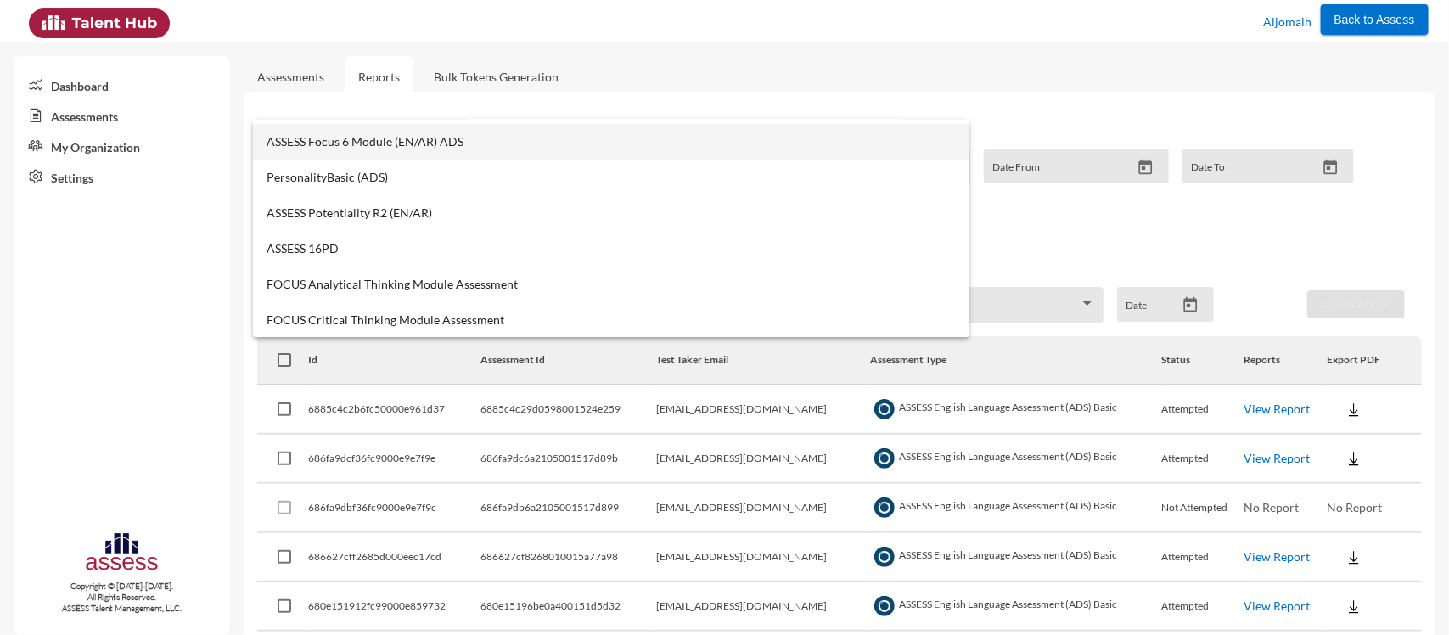
scroll to position [243, 0]
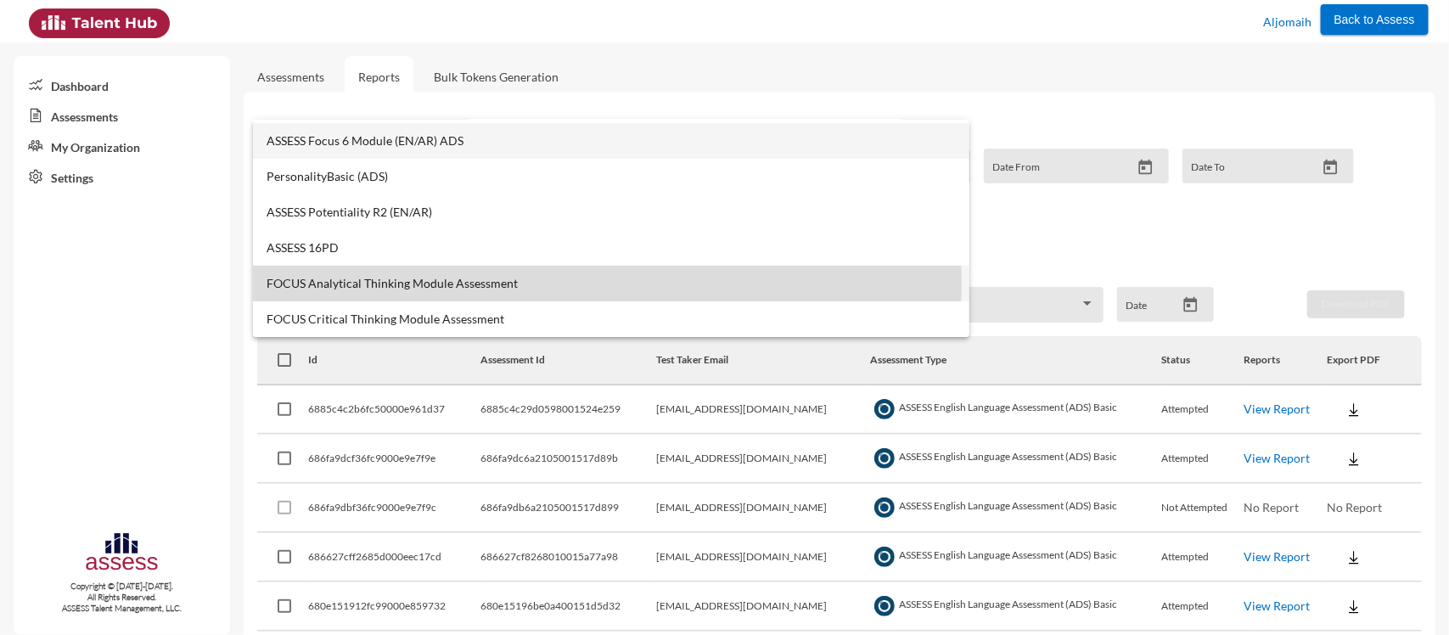
click at [408, 281] on span "FOCUS Analytical Thinking Module Assessment" at bounding box center [612, 284] width 690 height 14
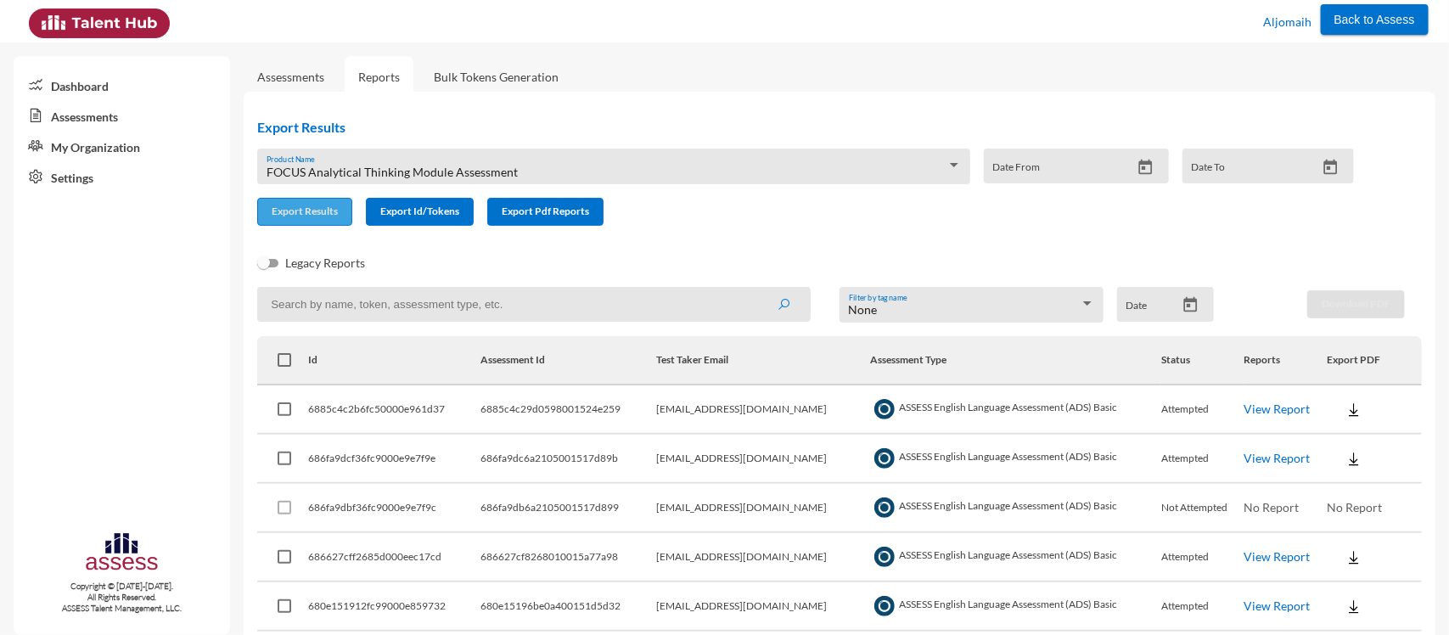
click at [323, 214] on span "Export Results" at bounding box center [305, 211] width 66 height 13
click at [464, 166] on span "FOCUS Analytical Thinking Module Assessment" at bounding box center [392, 172] width 251 height 14
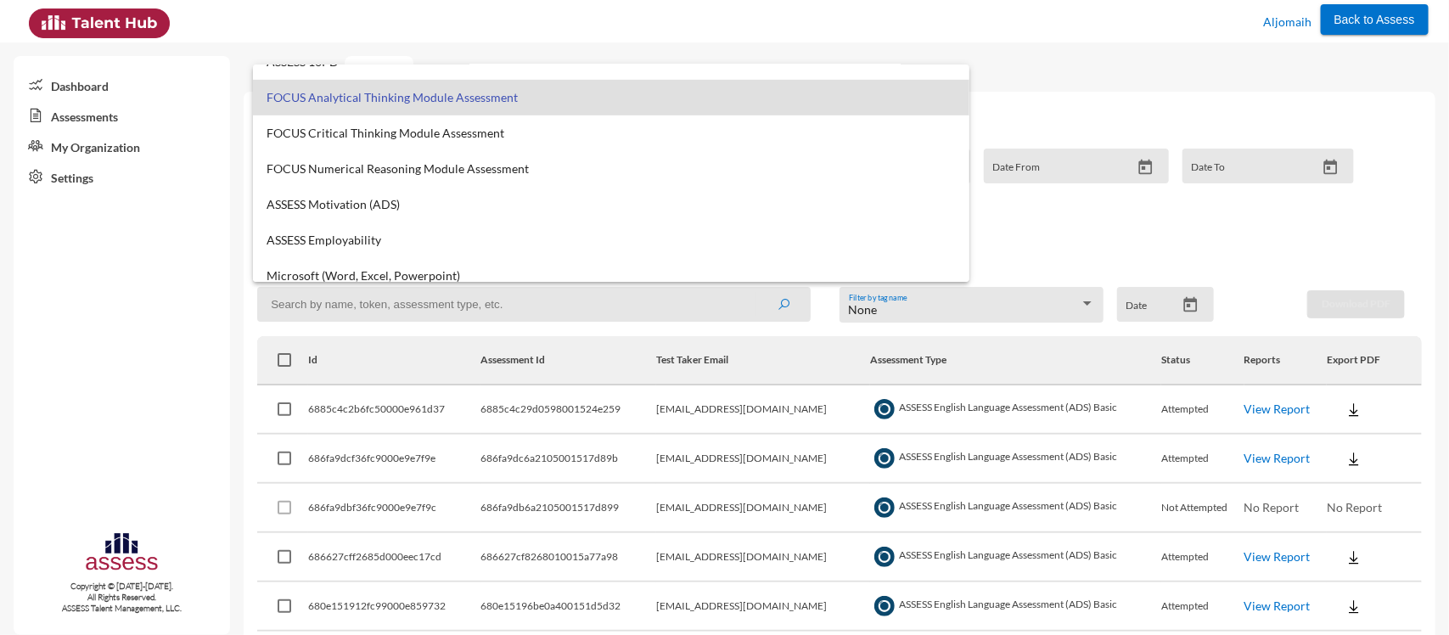
scroll to position [374, 0]
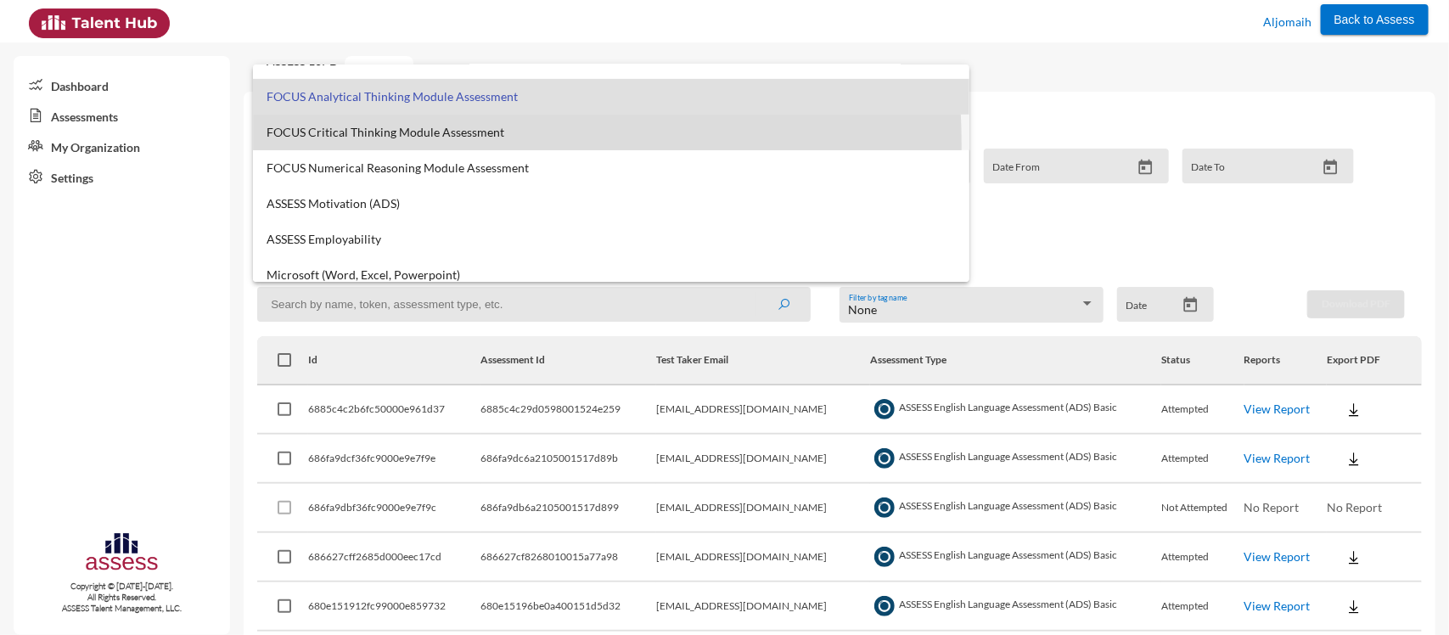
click at [372, 144] on mat-option "FOCUS Critical Thinking Module Assessment" at bounding box center [611, 133] width 717 height 36
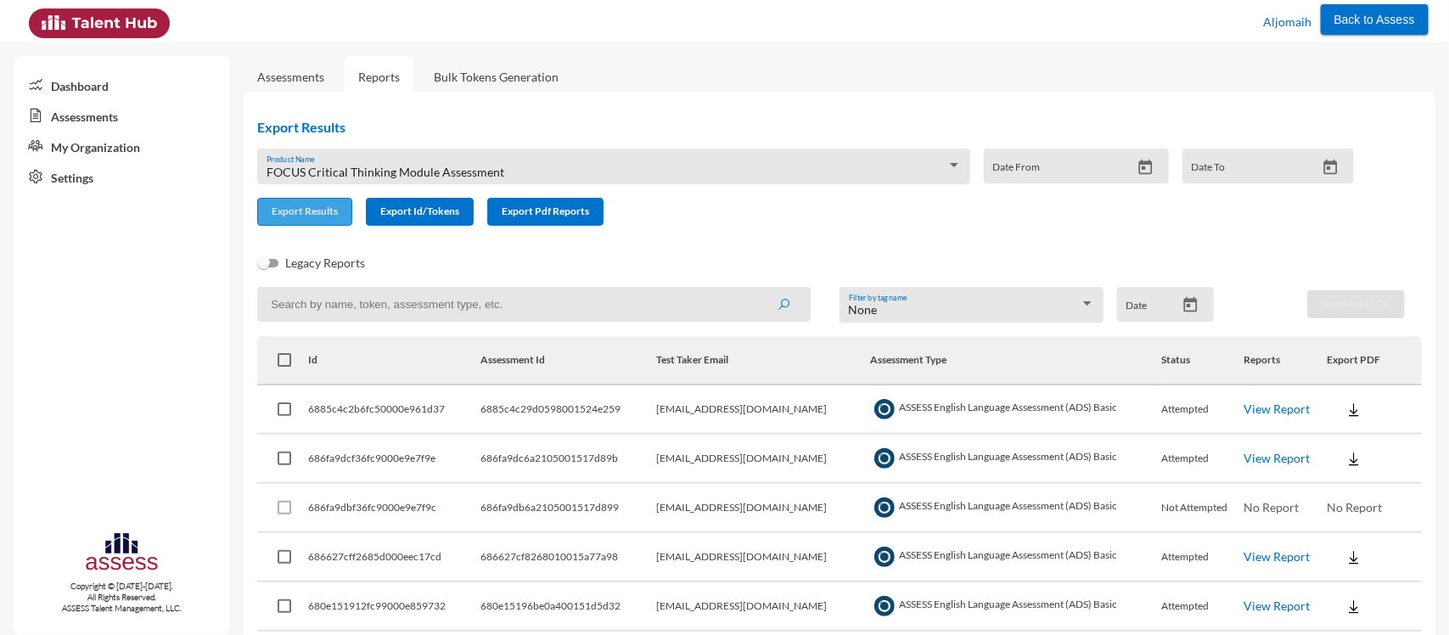
click at [316, 213] on span "Export Results" at bounding box center [305, 211] width 66 height 13
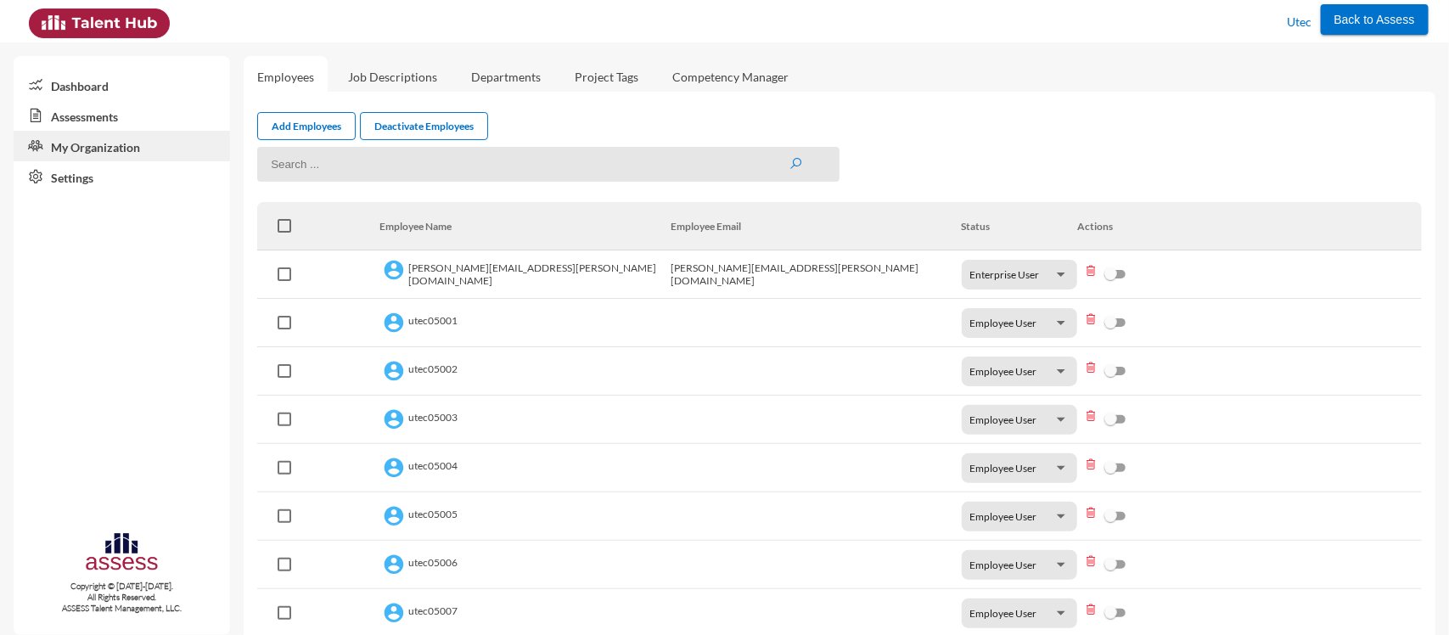
click at [99, 110] on link "Assessments" at bounding box center [122, 115] width 216 height 31
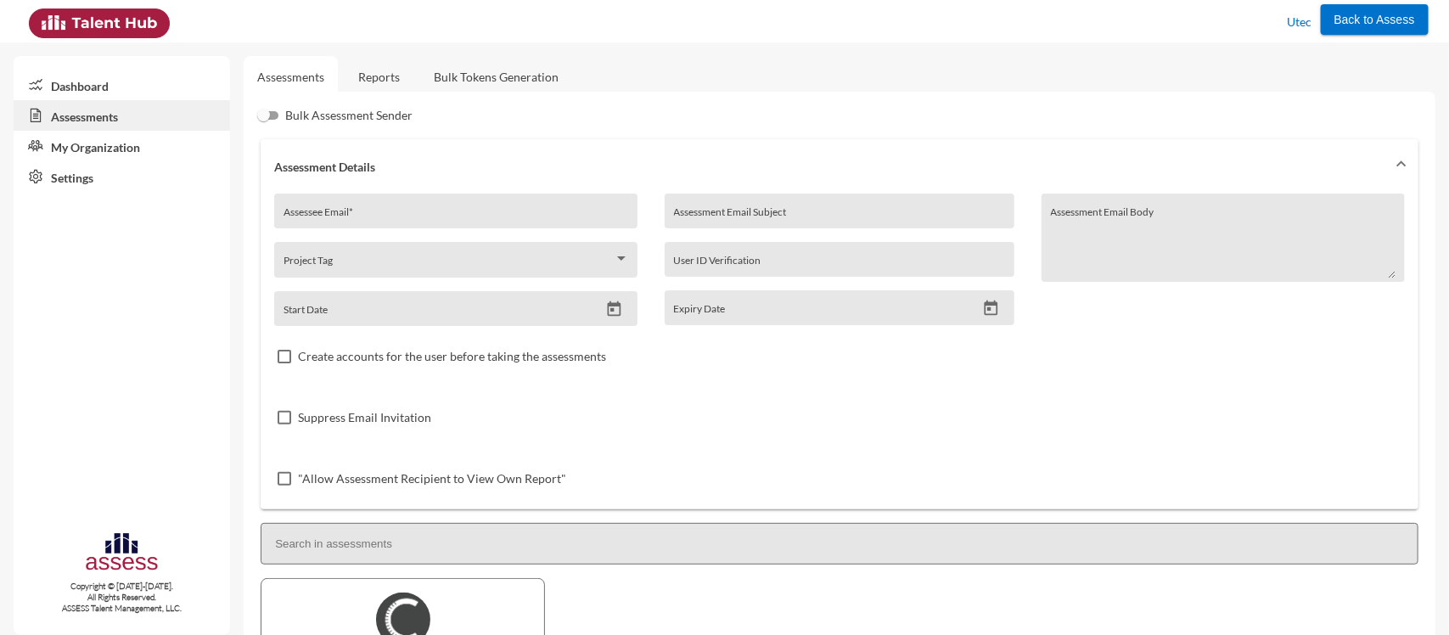
click at [383, 82] on link "Reports" at bounding box center [379, 77] width 69 height 42
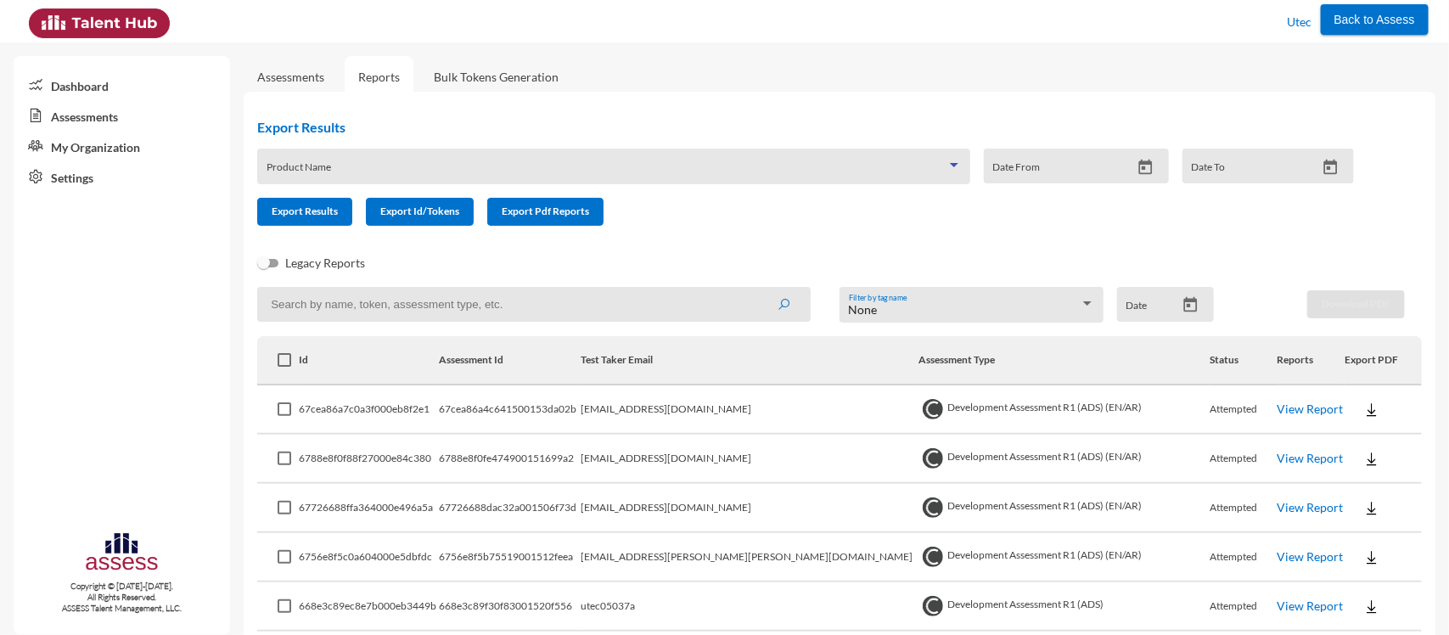
click at [429, 174] on span at bounding box center [607, 173] width 680 height 14
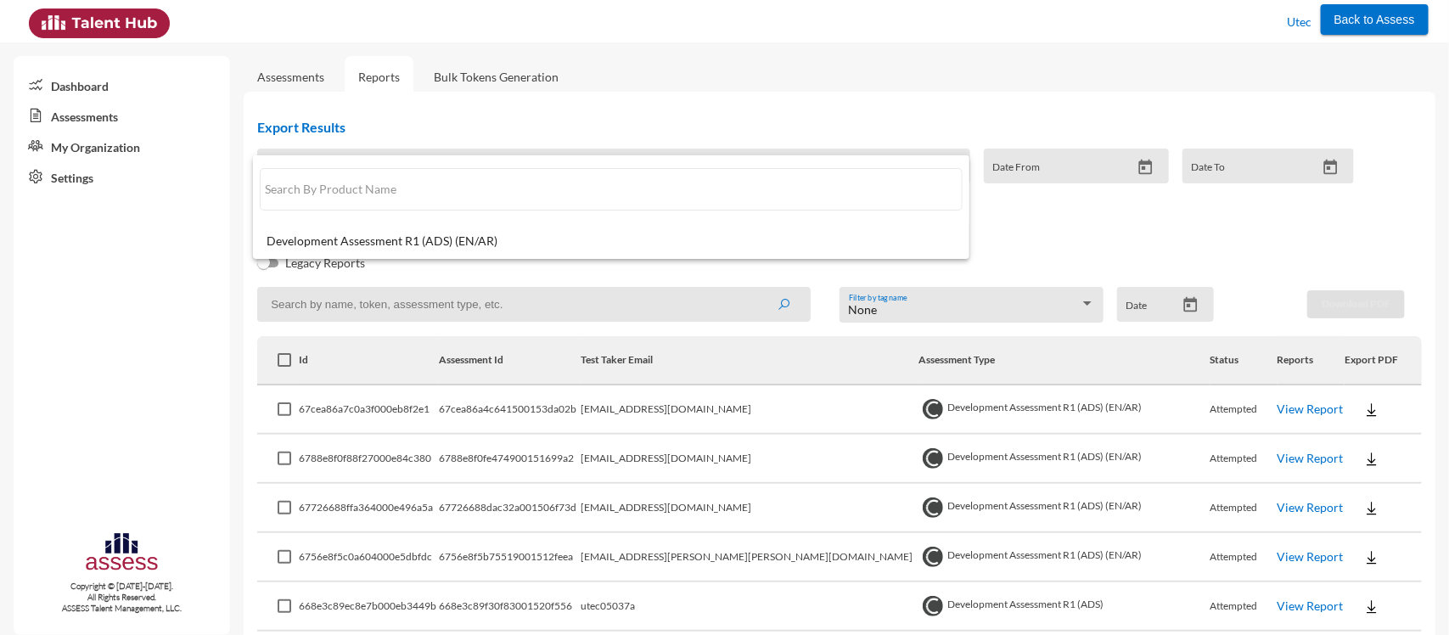
click at [611, 120] on div at bounding box center [724, 317] width 1449 height 635
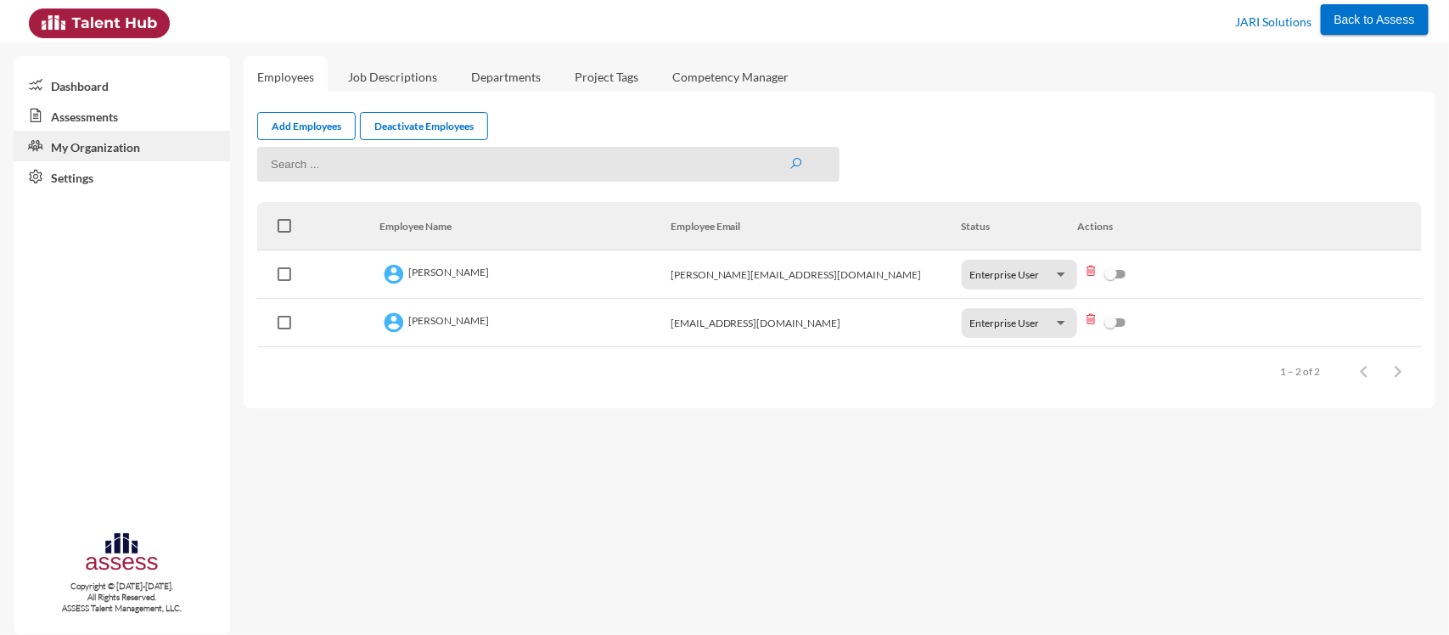
click at [74, 120] on link "Assessments" at bounding box center [122, 115] width 216 height 31
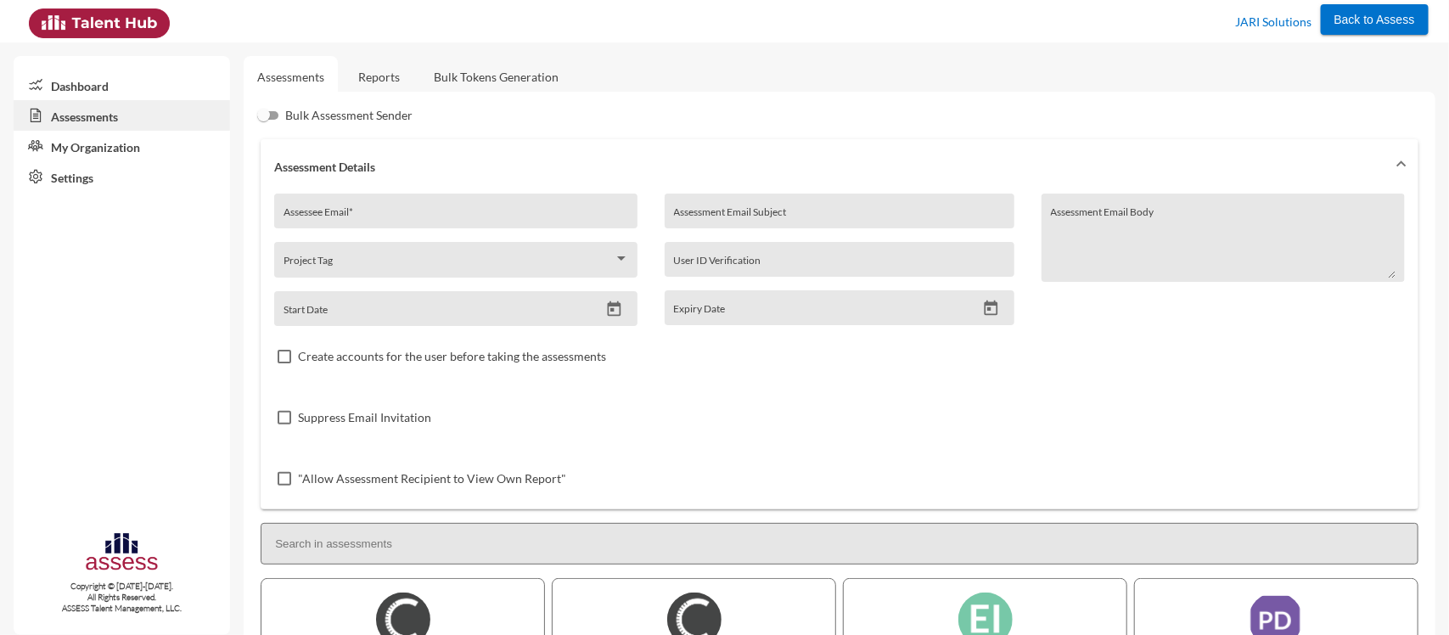
click at [380, 70] on link "Reports" at bounding box center [379, 77] width 69 height 42
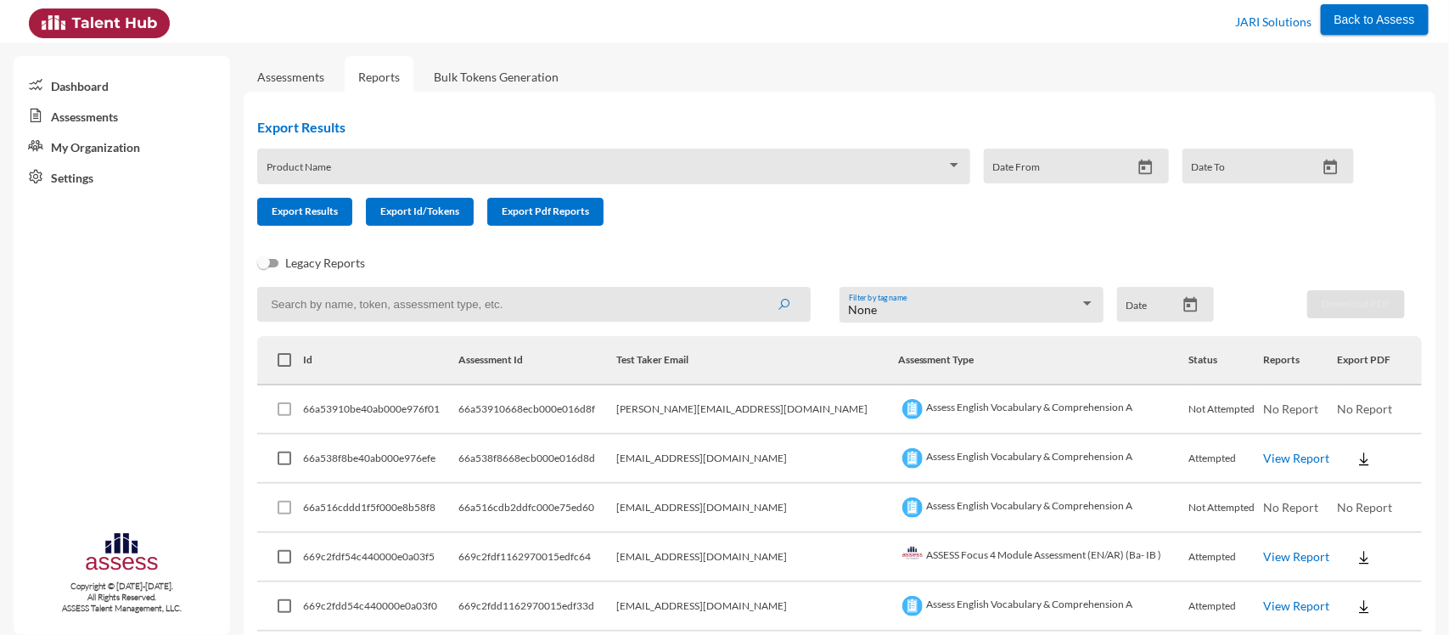
click at [484, 180] on div "Product Name" at bounding box center [614, 171] width 695 height 26
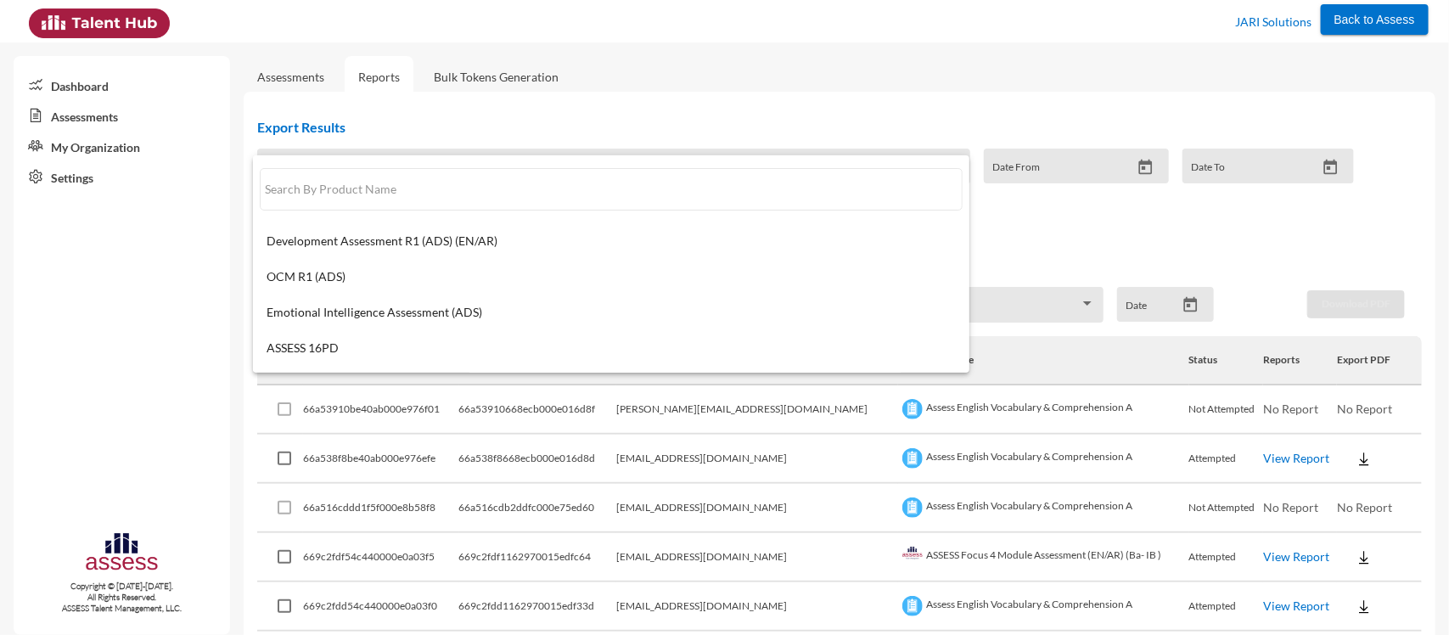
click at [824, 14] on div at bounding box center [724, 317] width 1449 height 635
